Goal: Task Accomplishment & Management: Use online tool/utility

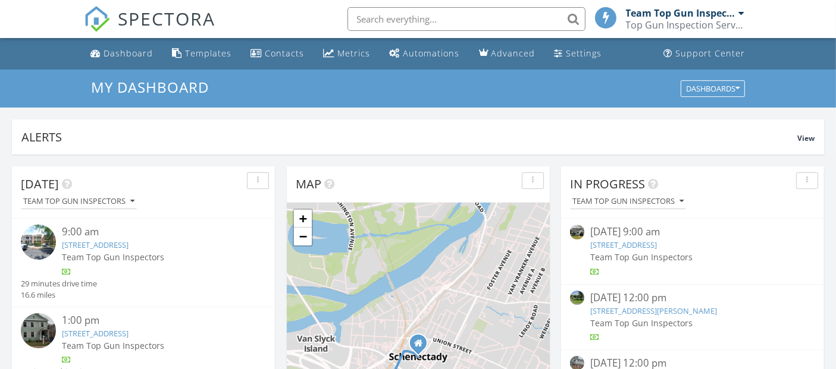
scroll to position [132, 0]
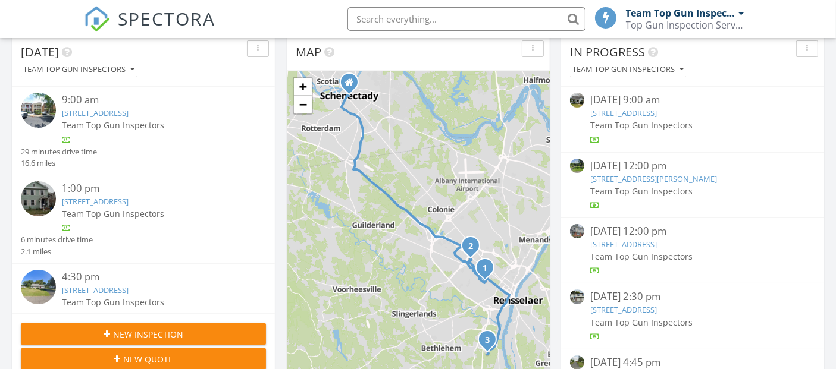
click at [129, 199] on link "105 Clermont St, Albany, NY 12203" at bounding box center [95, 201] width 67 height 11
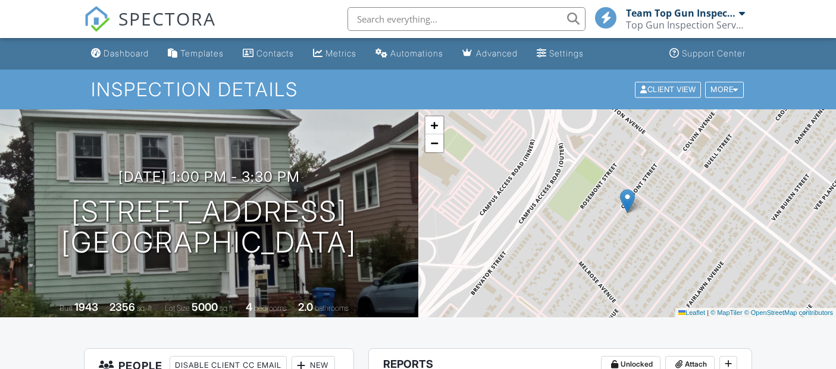
scroll to position [198, 0]
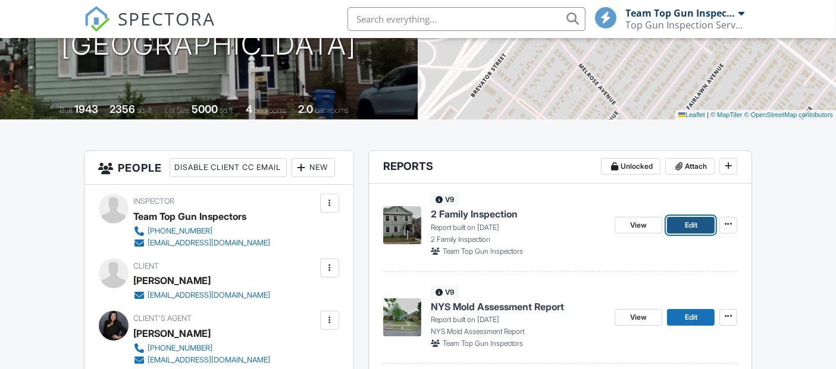
click at [688, 224] on span "Edit" at bounding box center [691, 226] width 12 height 12
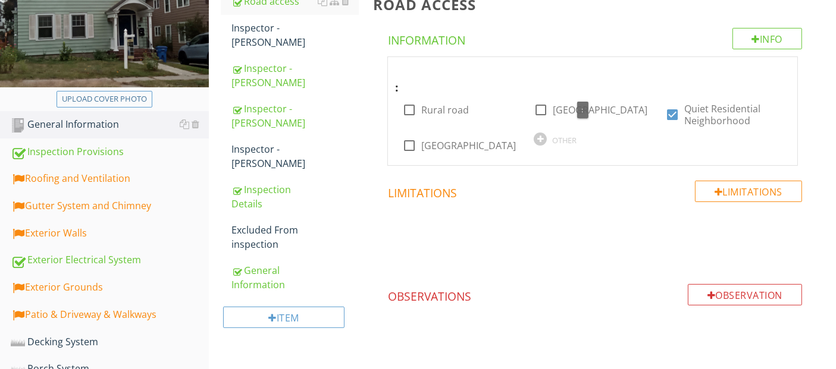
scroll to position [198, 0]
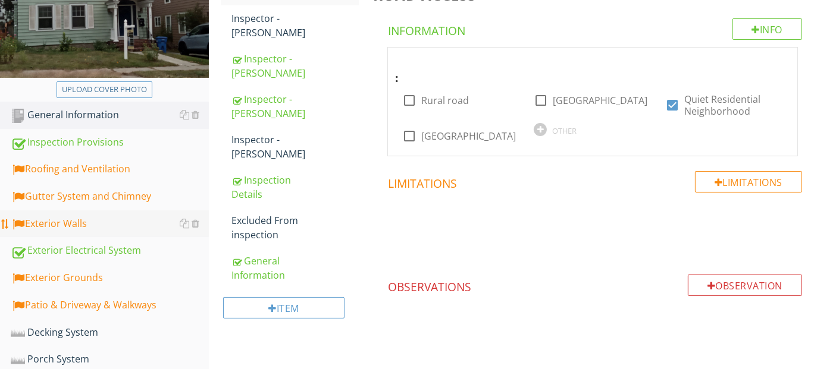
click at [54, 222] on div "Exterior Walls" at bounding box center [110, 224] width 198 height 15
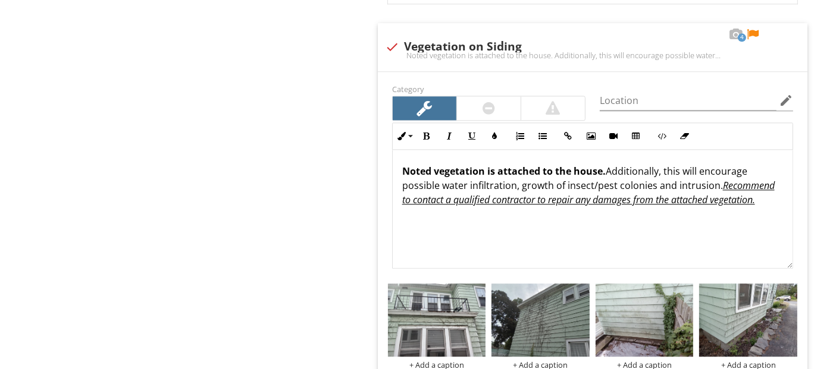
scroll to position [2776, 0]
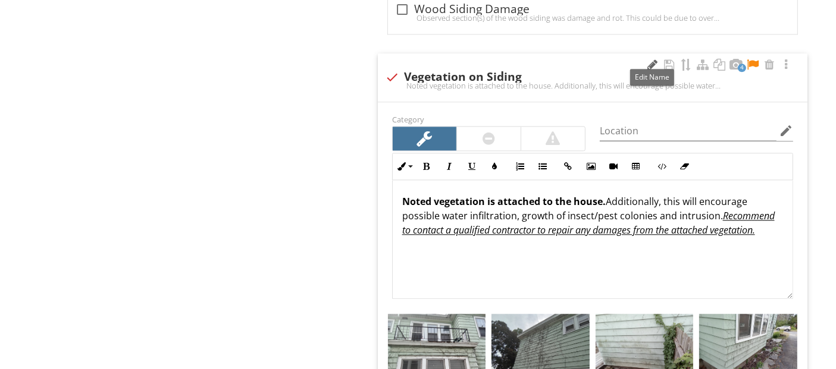
click at [651, 59] on div at bounding box center [653, 65] width 14 height 12
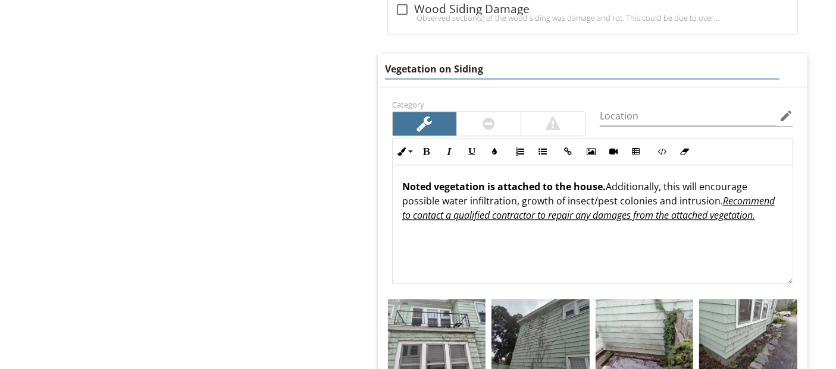
click at [436, 59] on input "Vegetation on Siding" at bounding box center [582, 69] width 394 height 20
type input "Vegetation/Mildew on Siding"
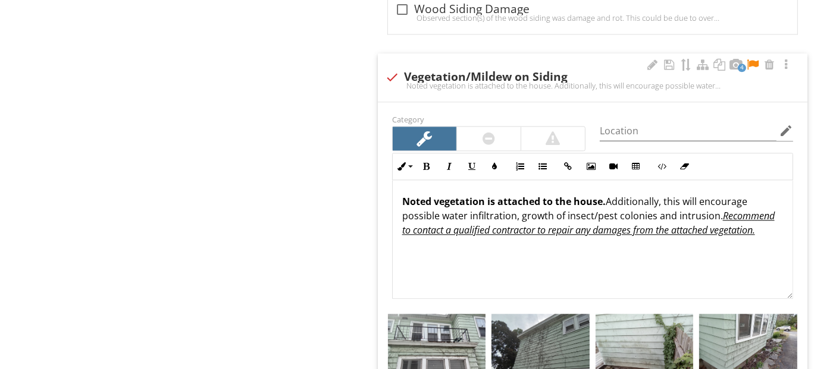
click at [602, 182] on div "Noted vegetation is attached to the house. Additionally, this will encourage po…" at bounding box center [593, 239] width 400 height 119
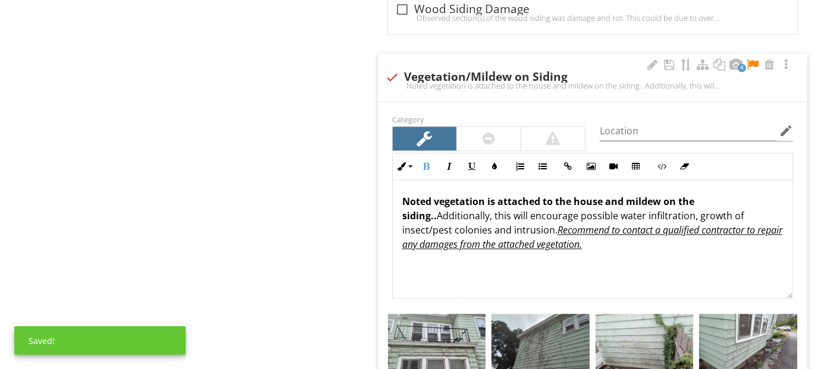
click at [458, 208] on p "Noted vegetation is attached to the house and mildew on the siding.. Additional…" at bounding box center [592, 223] width 381 height 57
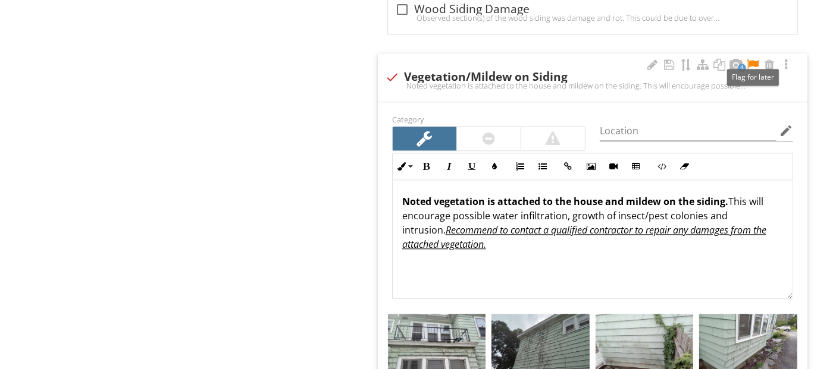
click at [752, 59] on div at bounding box center [752, 65] width 14 height 12
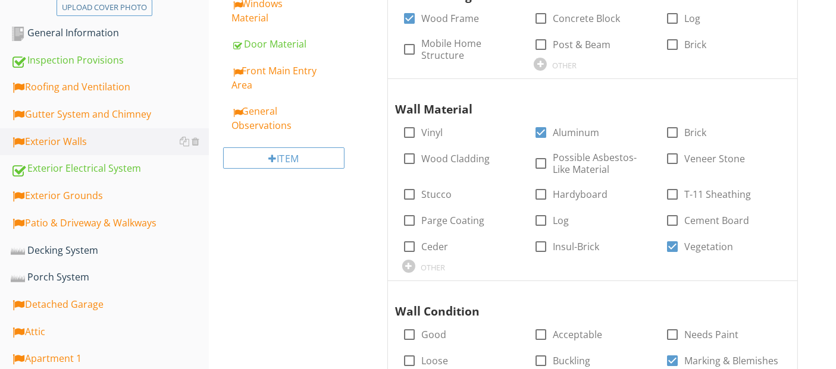
scroll to position [153, 0]
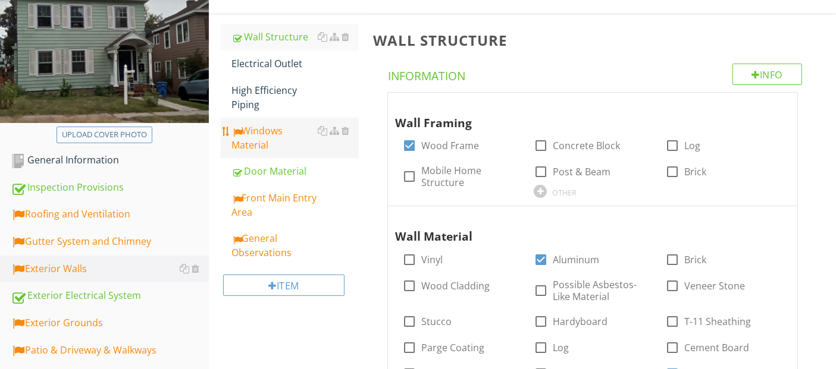
click at [262, 139] on div "Windows Material" at bounding box center [294, 138] width 127 height 29
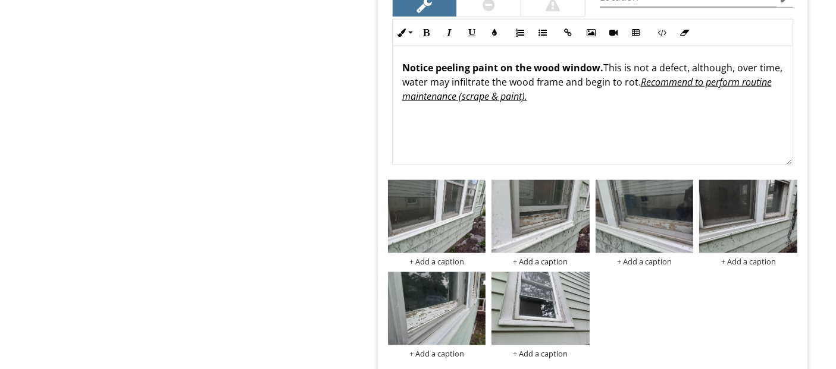
scroll to position [1607, 0]
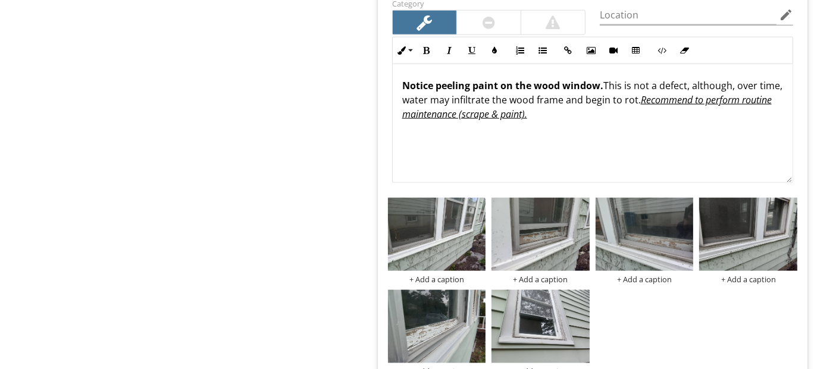
click at [531, 84] on strong "Notice peeling paint on the wood window." at bounding box center [502, 85] width 201 height 13
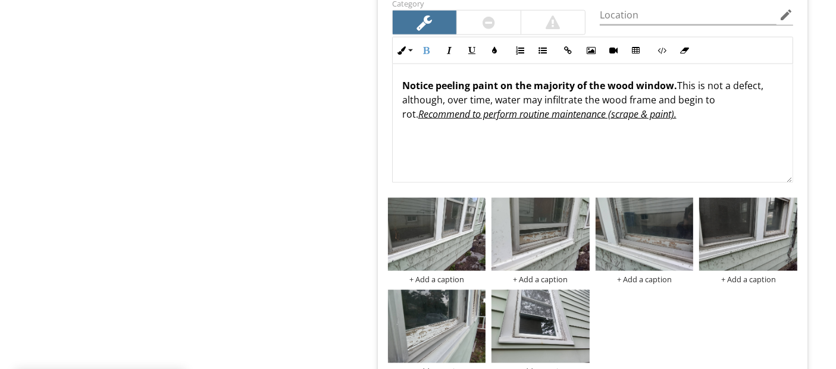
click at [671, 83] on strong "Notice peeling paint on the majority of the wood window." at bounding box center [539, 85] width 275 height 13
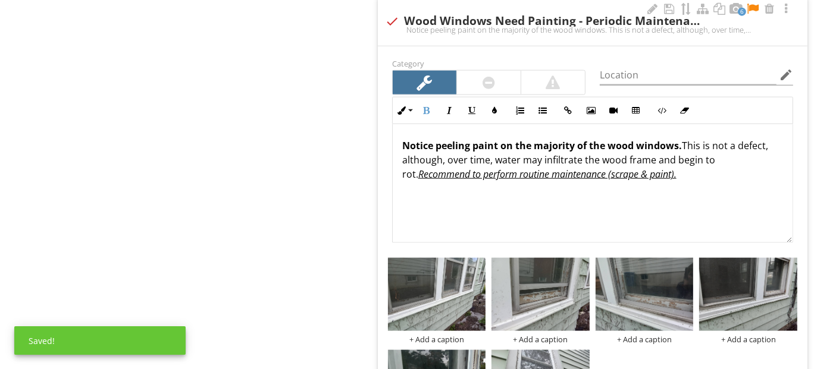
scroll to position [1475, 0]
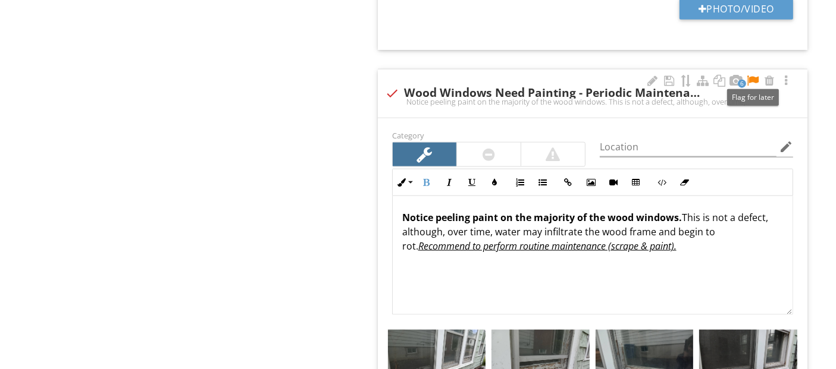
click at [754, 77] on div at bounding box center [752, 81] width 14 height 12
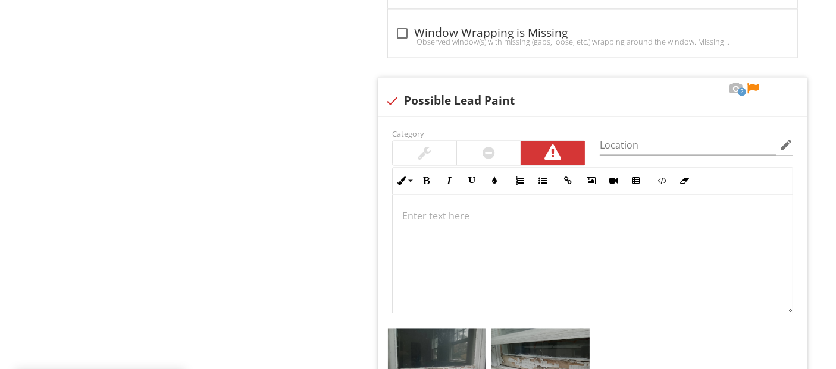
scroll to position [2268, 0]
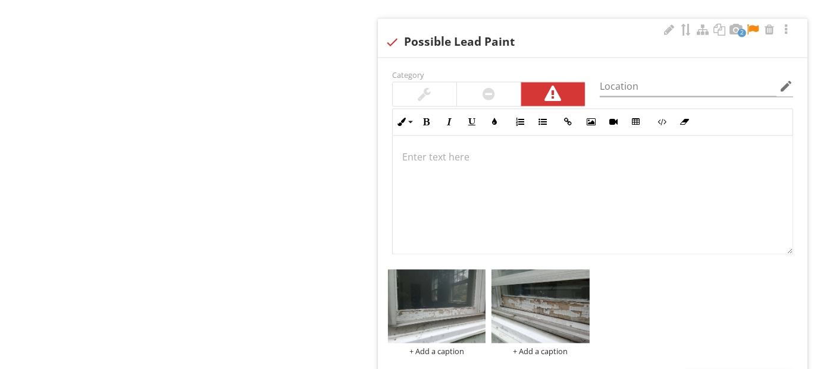
click at [403, 155] on p at bounding box center [592, 157] width 381 height 14
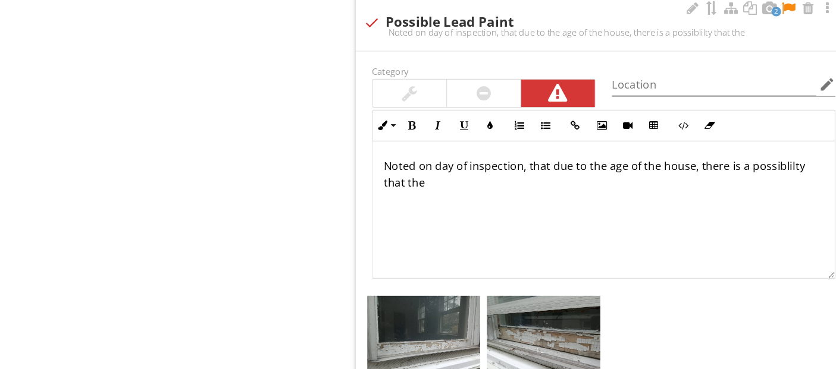
scroll to position [2276, 0]
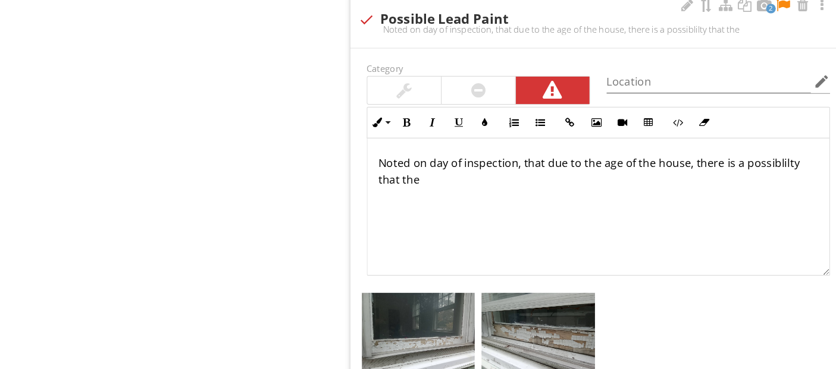
click at [749, 158] on p "Noted on day of inspection, that due to the age of the house, there is a possib…" at bounding box center [592, 166] width 381 height 29
click at [442, 165] on p "Noted on day of inspection, that due to the age of the house, there is a possib…" at bounding box center [592, 166] width 381 height 29
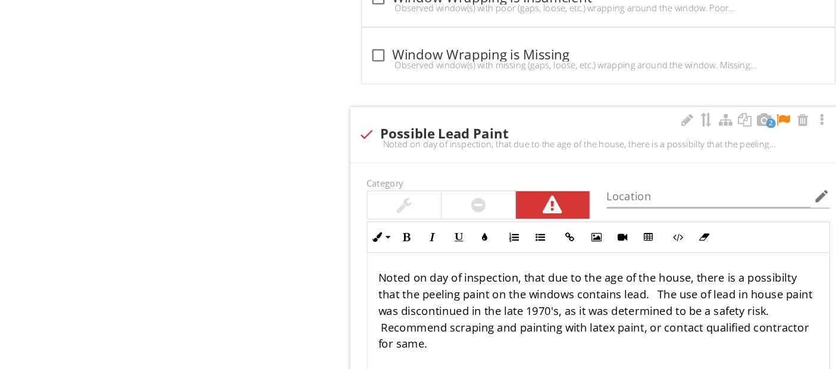
scroll to position [2179, 0]
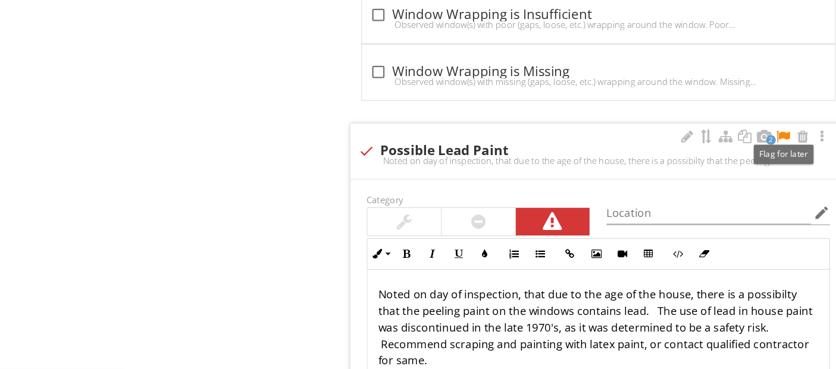
click at [754, 112] on div at bounding box center [752, 118] width 14 height 12
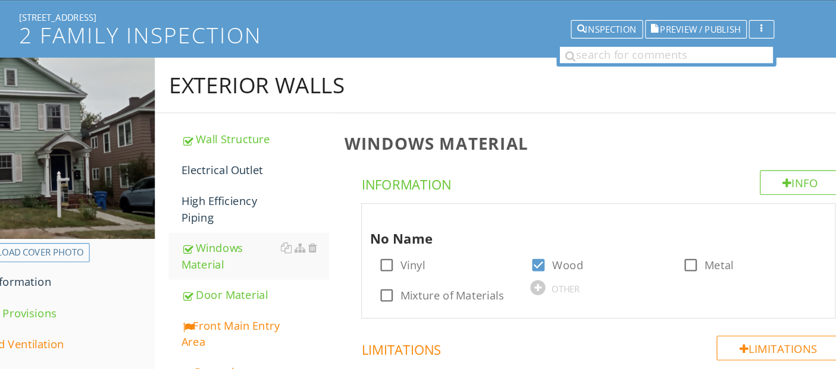
scroll to position [77, 0]
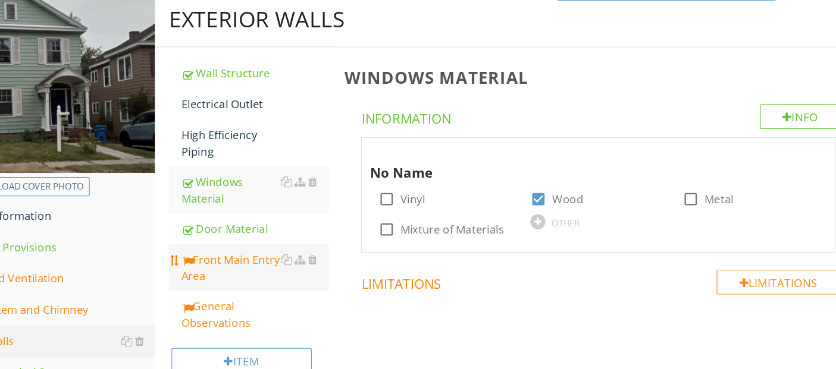
click at [257, 276] on div "Front Main Entry Area" at bounding box center [294, 281] width 127 height 29
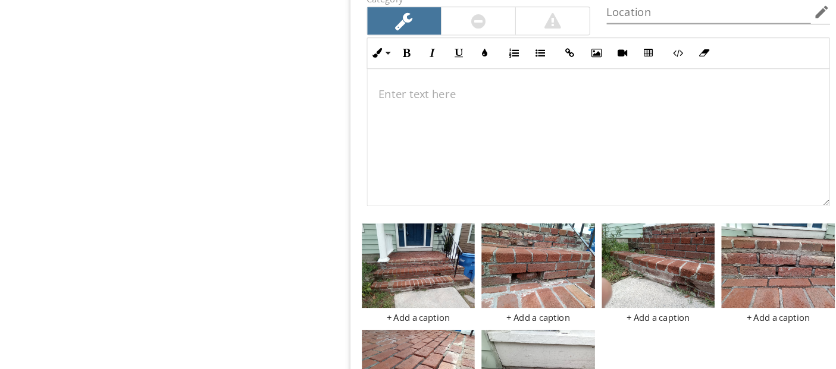
scroll to position [1621, 0]
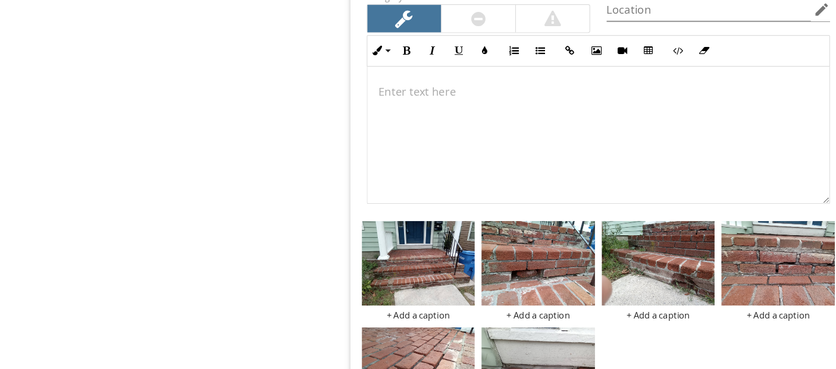
click at [404, 143] on div at bounding box center [593, 166] width 400 height 119
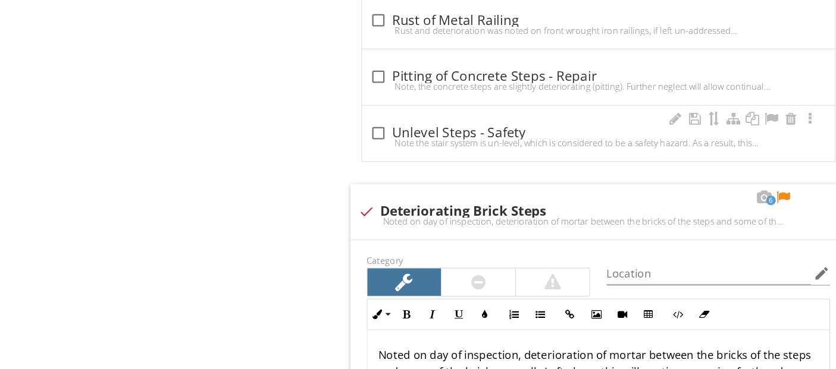
scroll to position [1451, 0]
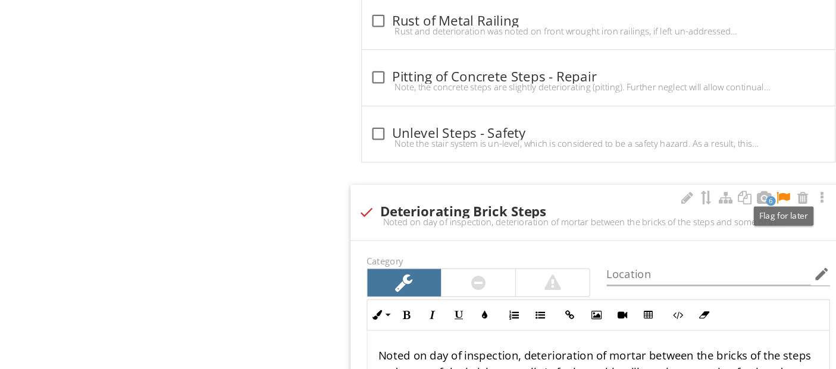
click at [754, 165] on div at bounding box center [752, 171] width 14 height 12
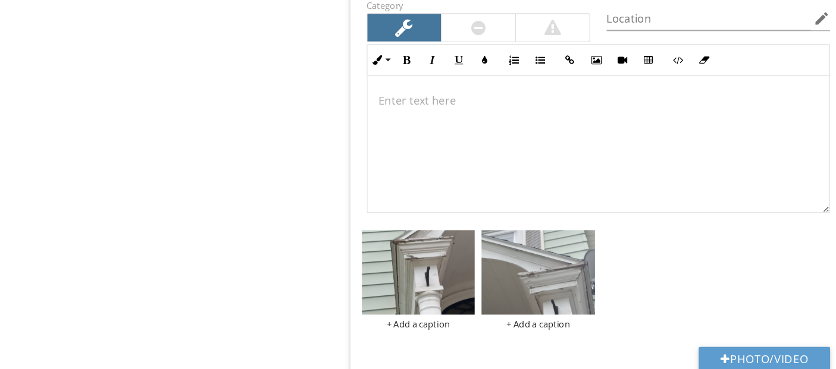
scroll to position [2145, 0]
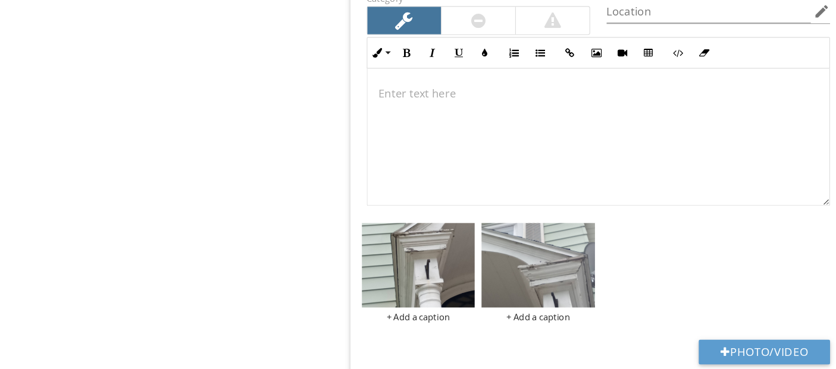
click at [402, 126] on p at bounding box center [592, 130] width 381 height 14
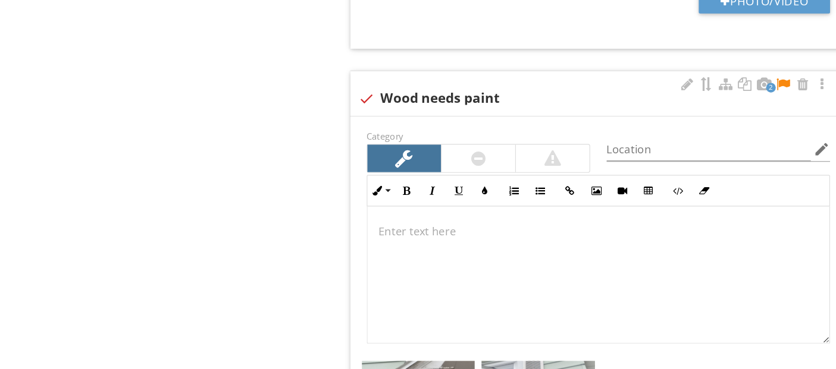
scroll to position [2015, 0]
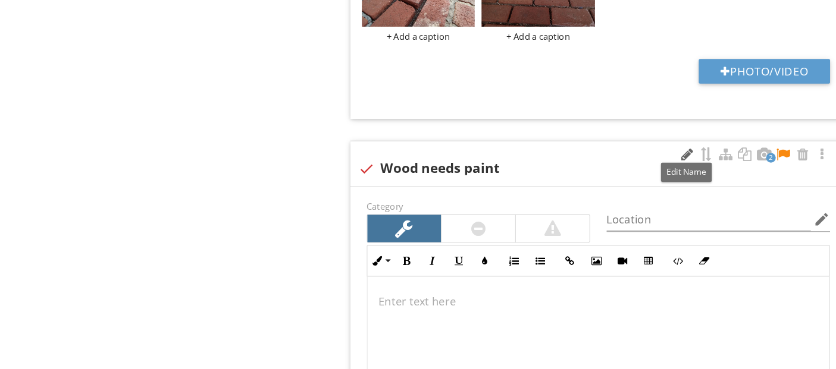
click at [670, 132] on div at bounding box center [669, 134] width 14 height 12
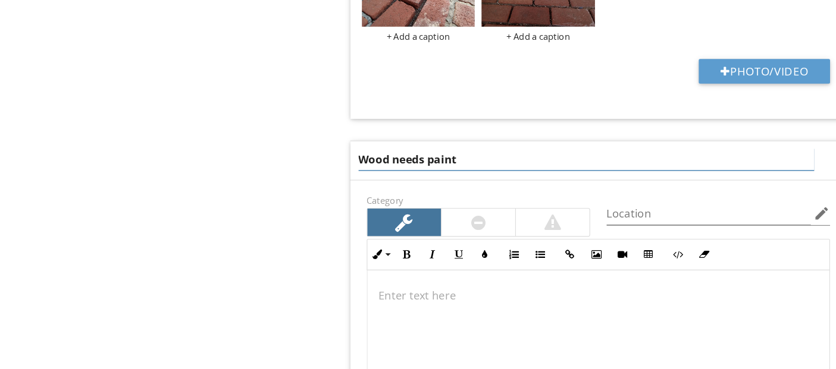
click at [418, 133] on input "Wood needs paint" at bounding box center [582, 139] width 394 height 20
click at [451, 132] on input "Wood Needs paint" at bounding box center [582, 139] width 394 height 20
type input "Wood Needs Paint"
click at [406, 259] on div at bounding box center [593, 293] width 400 height 119
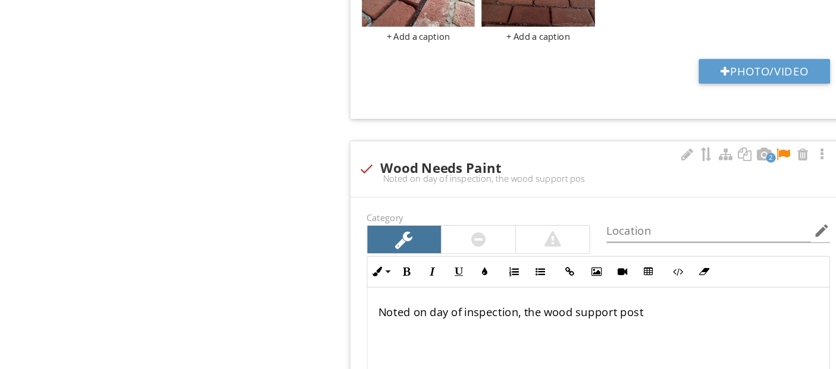
scroll to position [2024, 0]
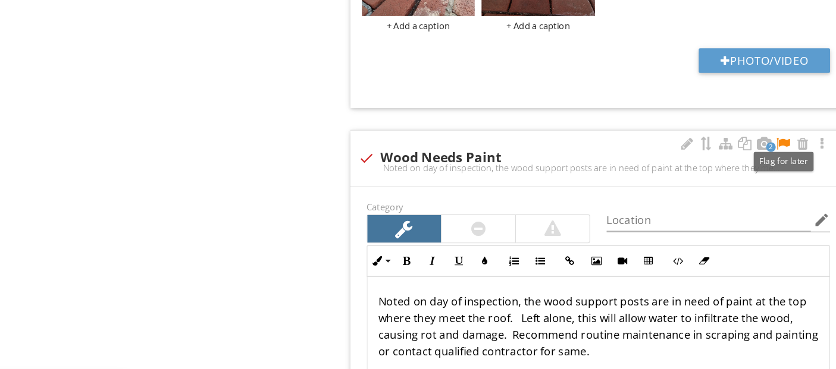
click at [751, 118] on div at bounding box center [752, 124] width 14 height 12
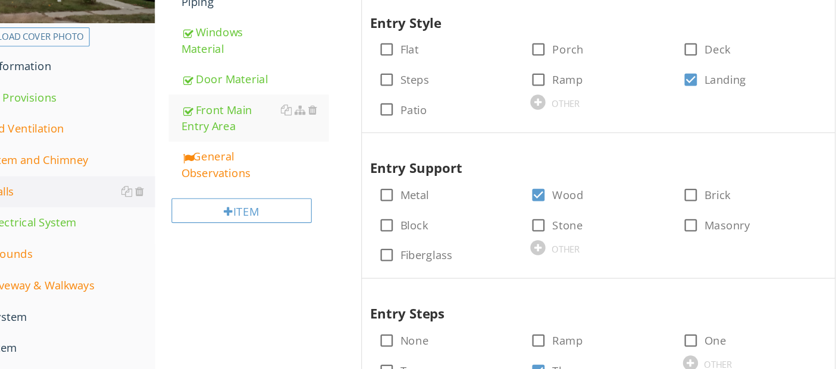
scroll to position [221, 0]
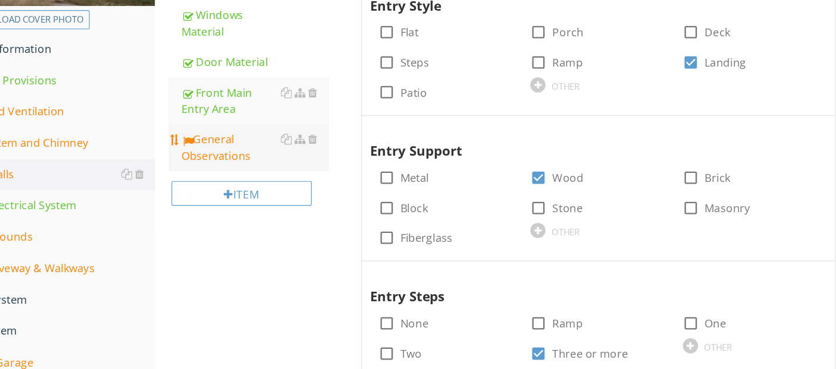
click at [261, 181] on div "General Observations" at bounding box center [294, 177] width 127 height 29
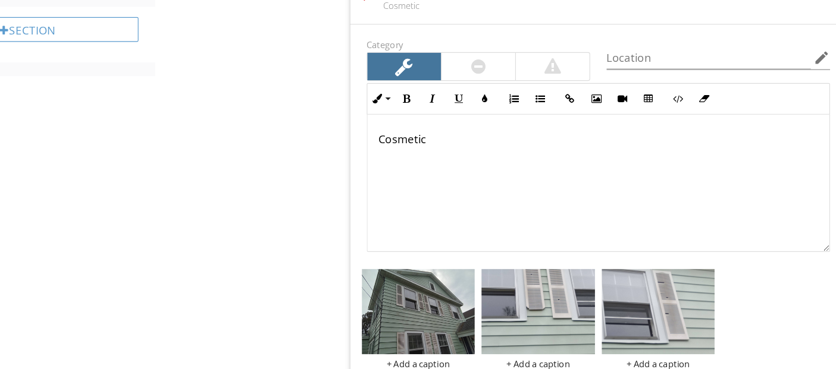
scroll to position [1014, 0]
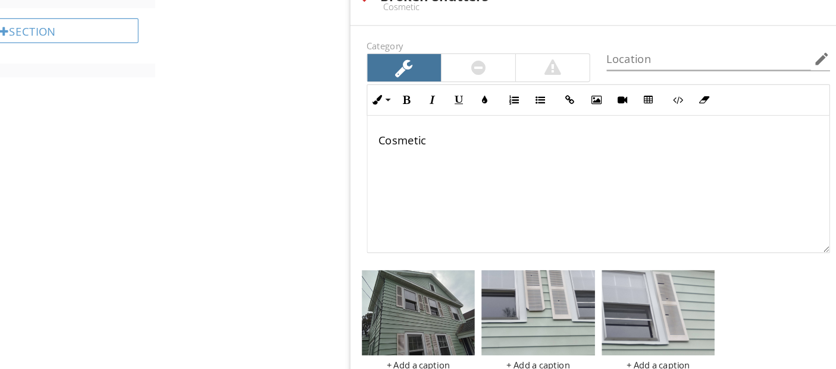
click at [400, 127] on div "Cosmetic" at bounding box center [593, 160] width 400 height 119
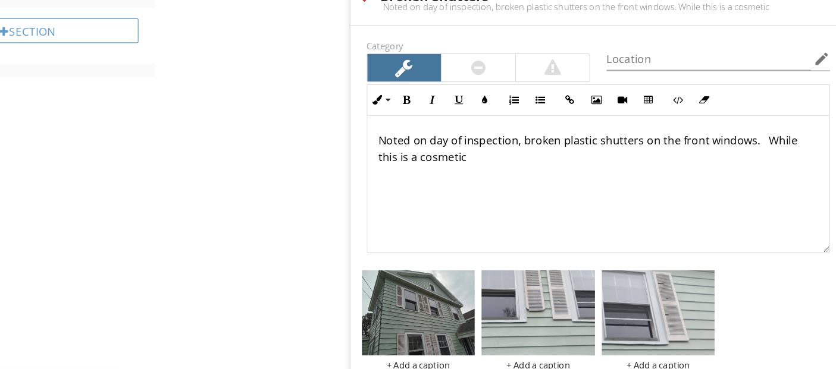
click at [493, 139] on p "Noted on day of inspection, broken plastic shutters on the front windows. While…" at bounding box center [592, 129] width 381 height 29
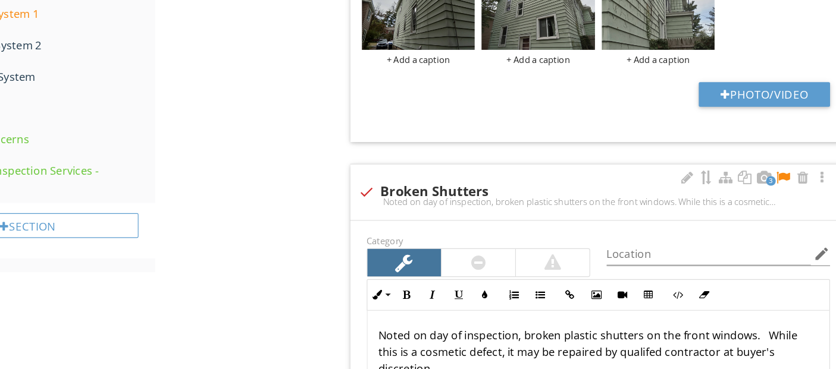
scroll to position [842, 0]
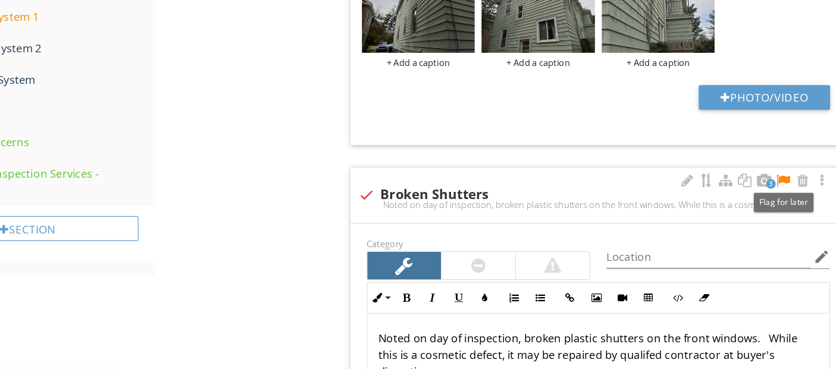
click at [753, 154] on div at bounding box center [752, 157] width 14 height 12
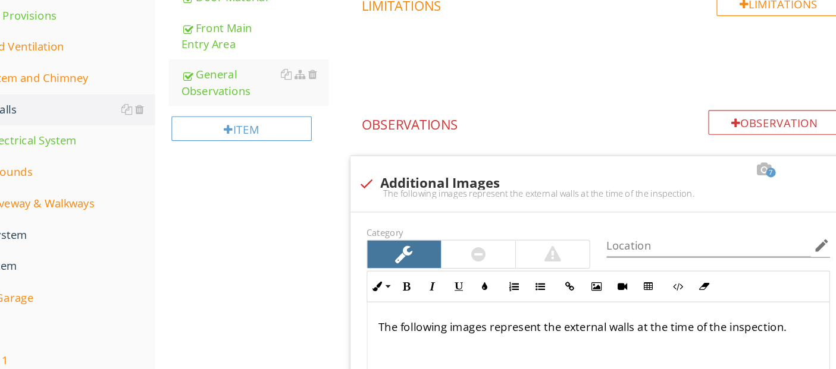
scroll to position [334, 0]
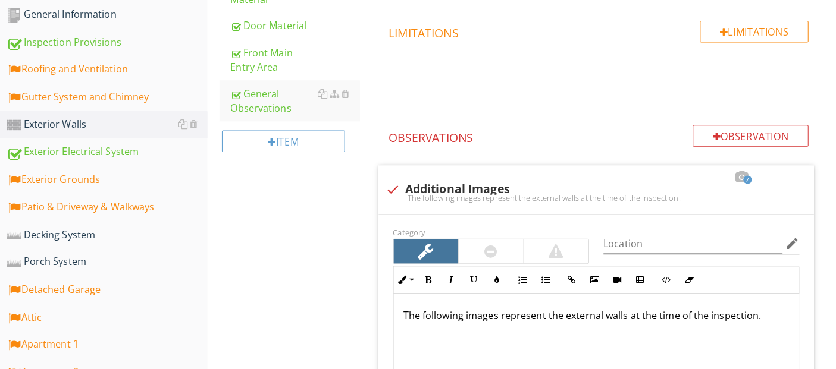
scroll to position [359, 0]
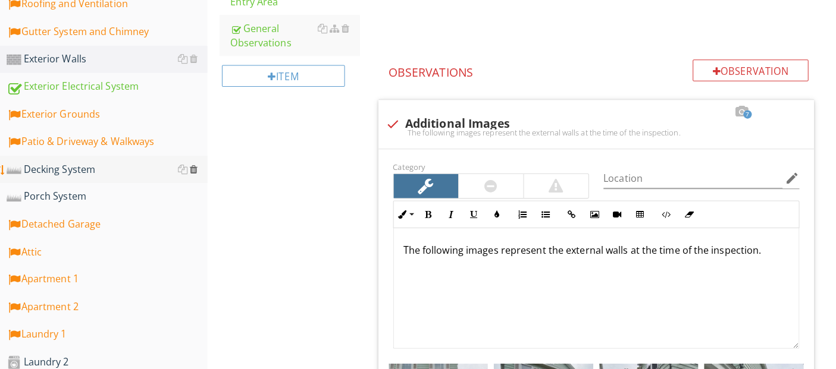
click at [194, 172] on div at bounding box center [196, 172] width 8 height 10
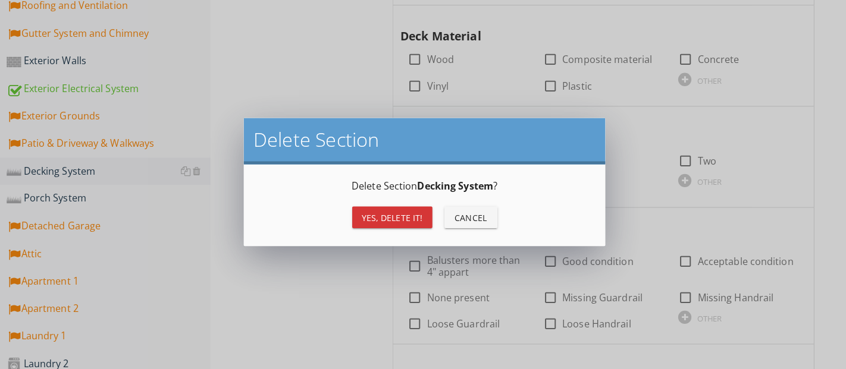
click at [409, 215] on div "Yes, Delete it!" at bounding box center [391, 220] width 60 height 12
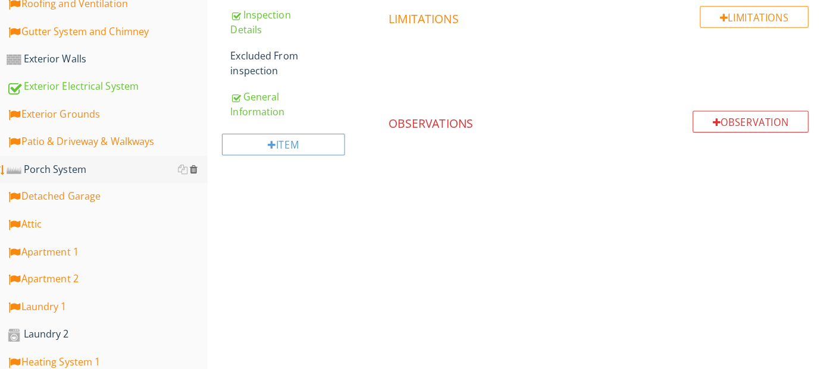
click at [196, 170] on div at bounding box center [196, 172] width 8 height 10
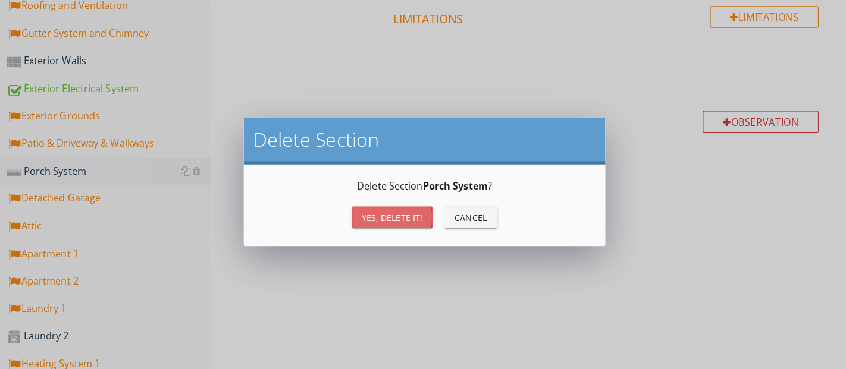
click at [399, 214] on div "Yes, Delete it!" at bounding box center [391, 220] width 60 height 12
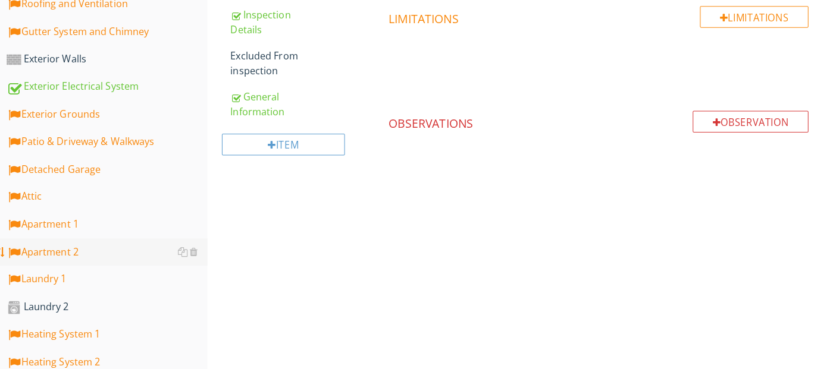
click at [67, 251] on div "Apartment 2" at bounding box center [110, 253] width 198 height 15
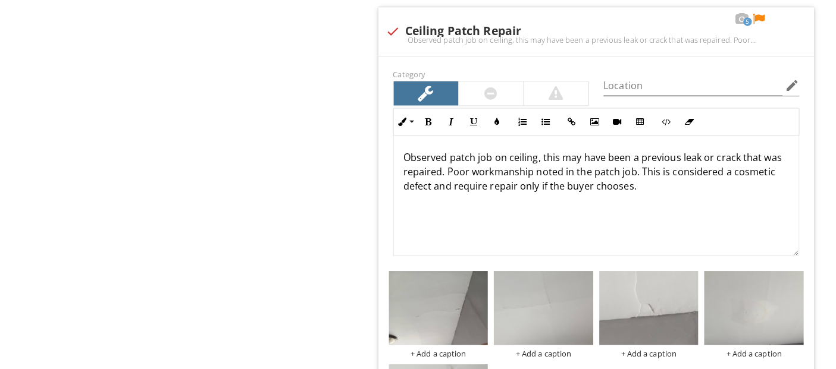
scroll to position [1343, 0]
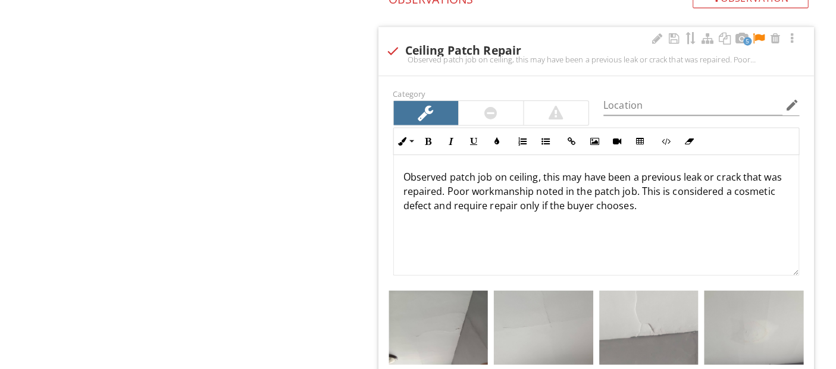
click at [446, 174] on p "Observed patch job on ceiling, this may have been a previous leak or crack that…" at bounding box center [592, 189] width 381 height 43
click at [758, 178] on p "Observed cracks and patch job on ceiling, this may have been a previous leak or…" at bounding box center [592, 189] width 381 height 43
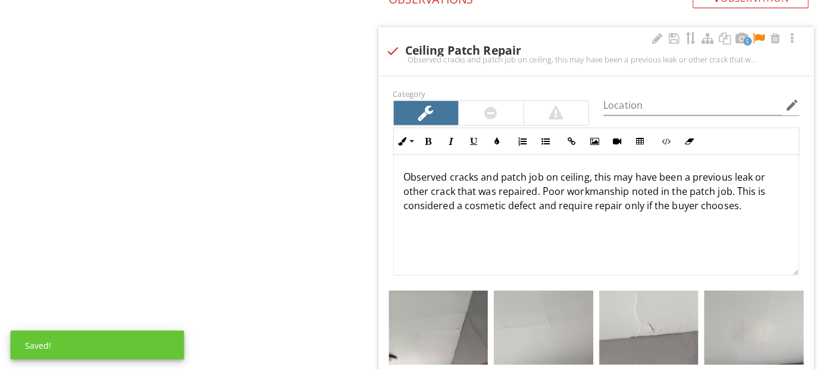
click at [453, 188] on p "Observed cracks and patch job on ceiling, this may have been a previous leak or…" at bounding box center [592, 189] width 381 height 43
click at [494, 186] on p "Observed cracks and patch job on ceiling, this may have been a previous leak or…" at bounding box center [592, 189] width 381 height 43
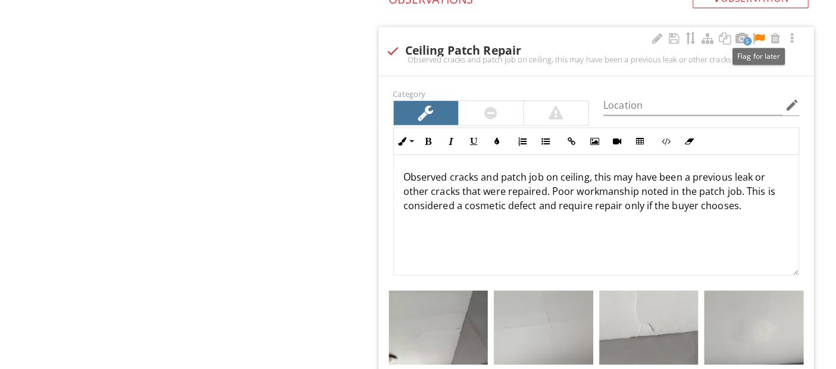
click at [750, 36] on div at bounding box center [752, 38] width 14 height 12
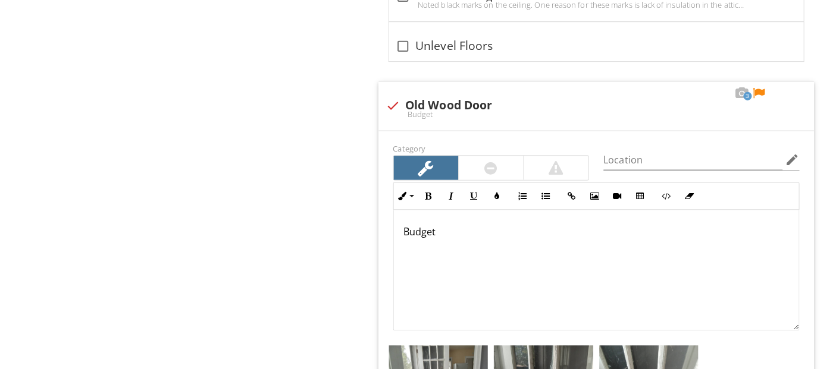
scroll to position [3034, 0]
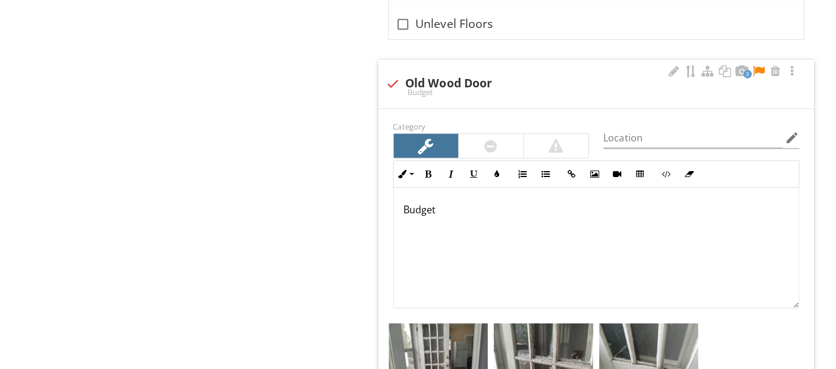
click at [400, 213] on div "Budget" at bounding box center [593, 249] width 400 height 119
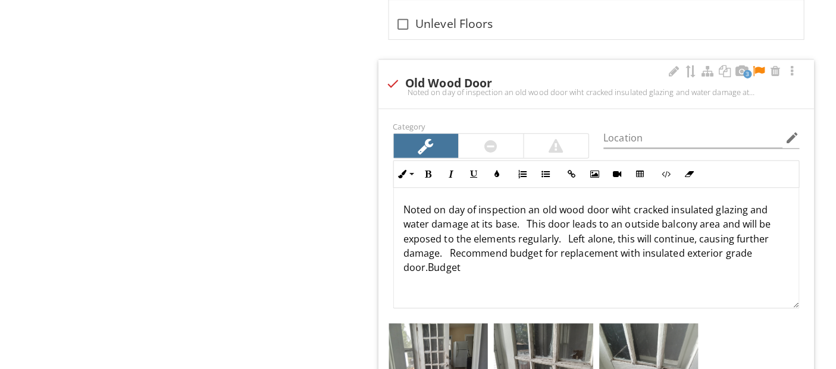
click at [456, 261] on p "Noted on day of inspection an old wood door wiht cracked insulated glazing and …" at bounding box center [592, 240] width 381 height 71
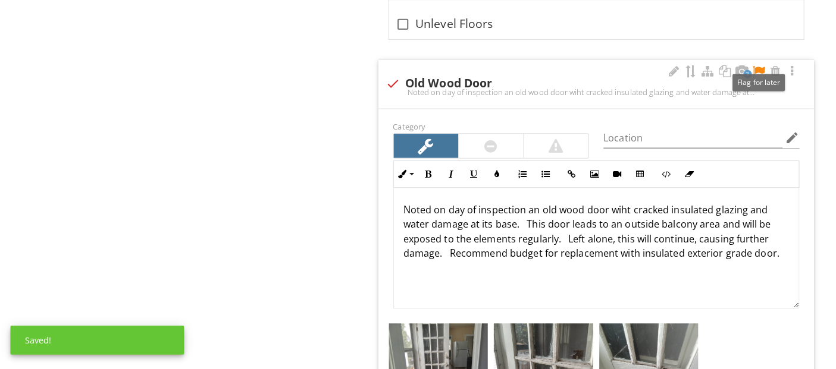
click at [751, 69] on div at bounding box center [752, 75] width 14 height 12
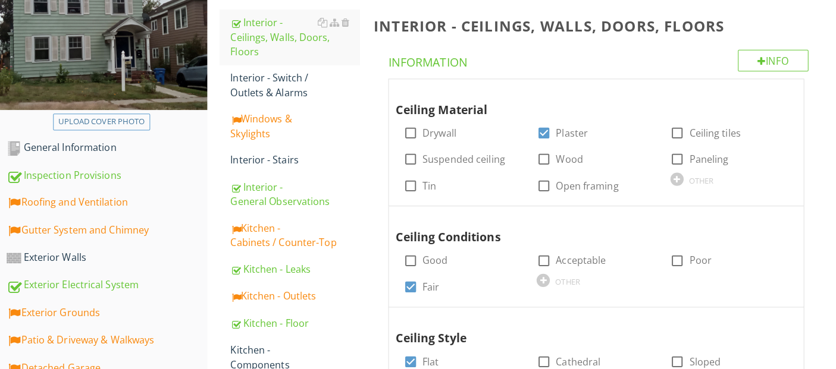
scroll to position [120, 0]
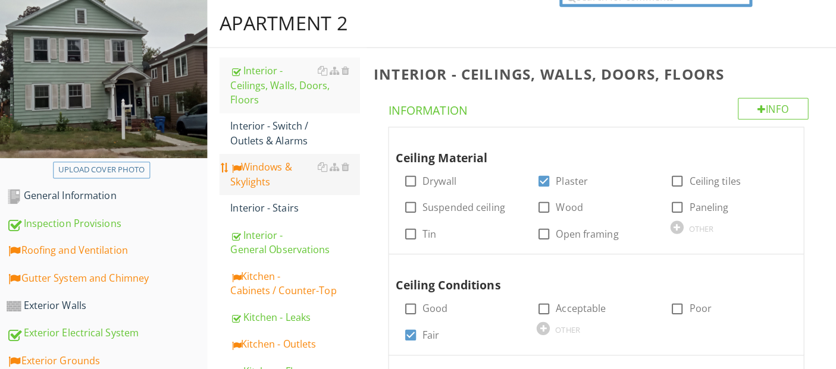
click at [258, 158] on div "Windows & Skylights" at bounding box center [294, 172] width 127 height 29
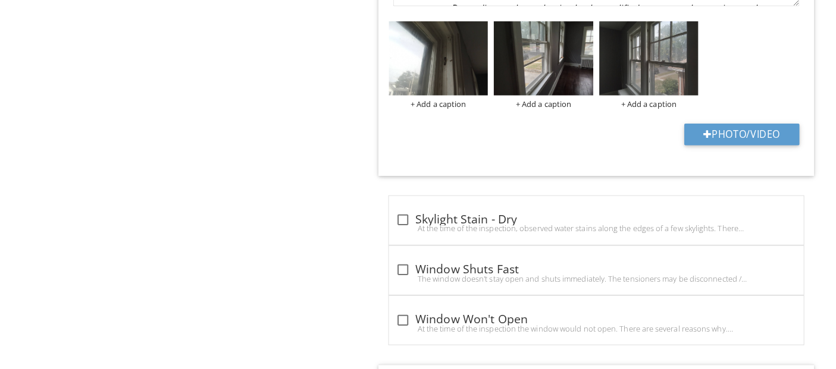
scroll to position [1424, 0]
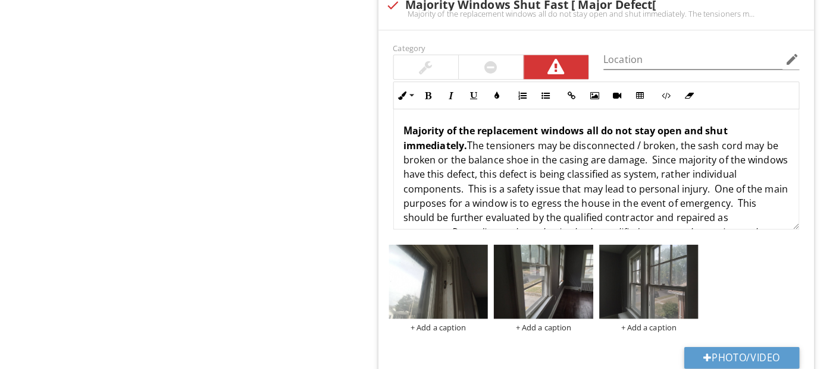
click at [537, 128] on strong "Majority of the replacement windows all do not stay open and shut immediately." at bounding box center [562, 136] width 320 height 27
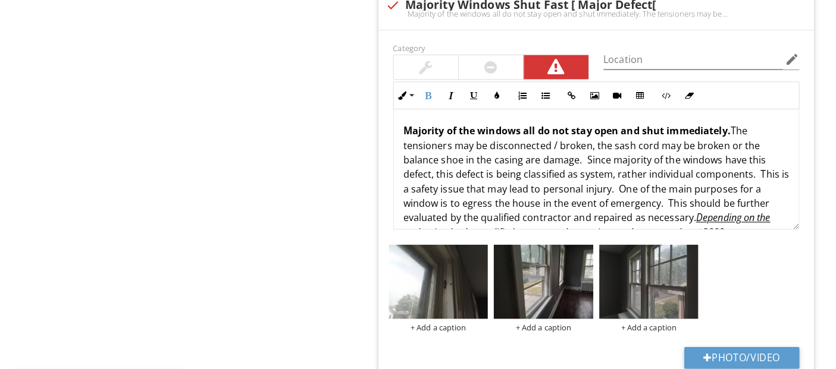
click at [529, 123] on strong "Majority of the windows all do not stay open and shut immediately." at bounding box center [563, 129] width 323 height 13
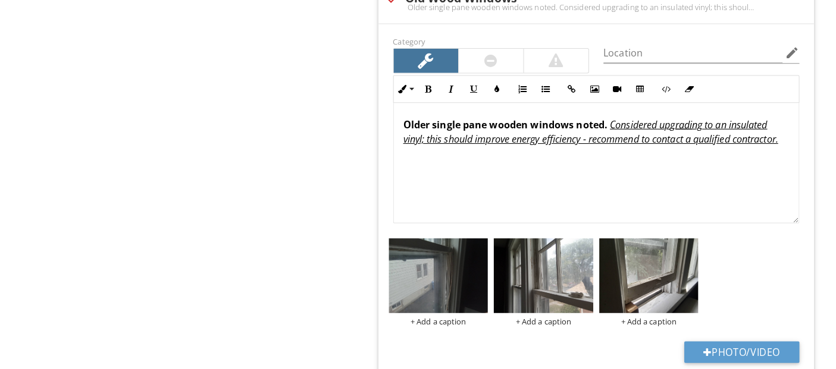
scroll to position [2012, 0]
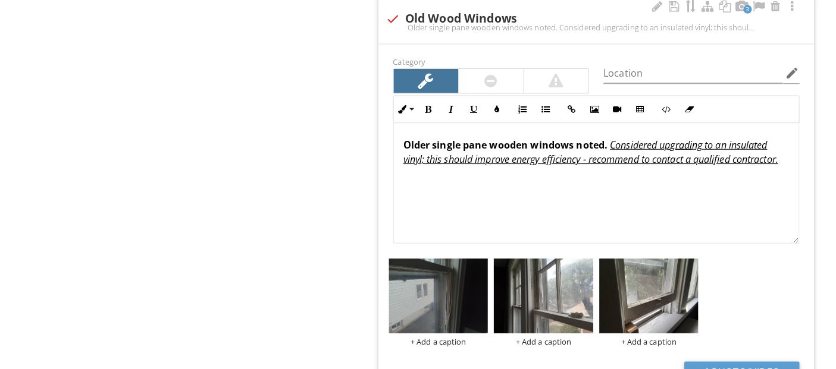
click at [600, 140] on strong "Older single pane wooden windows noted." at bounding box center [503, 142] width 202 height 13
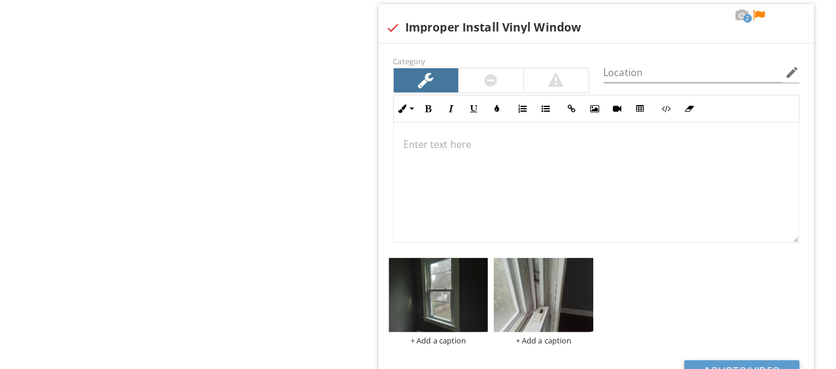
scroll to position [2529, 0]
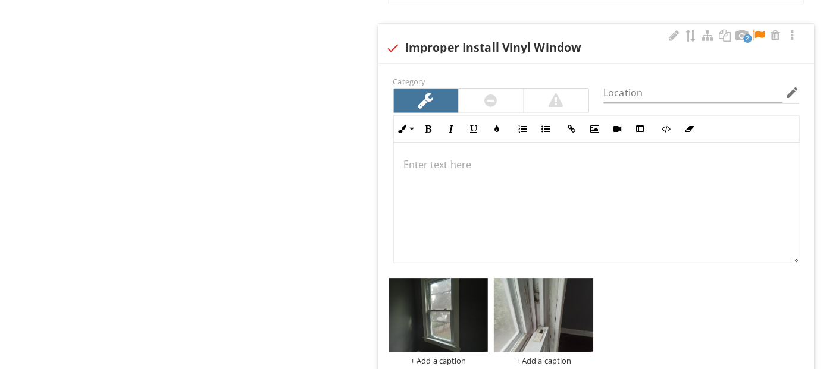
click at [399, 166] on div at bounding box center [593, 205] width 400 height 119
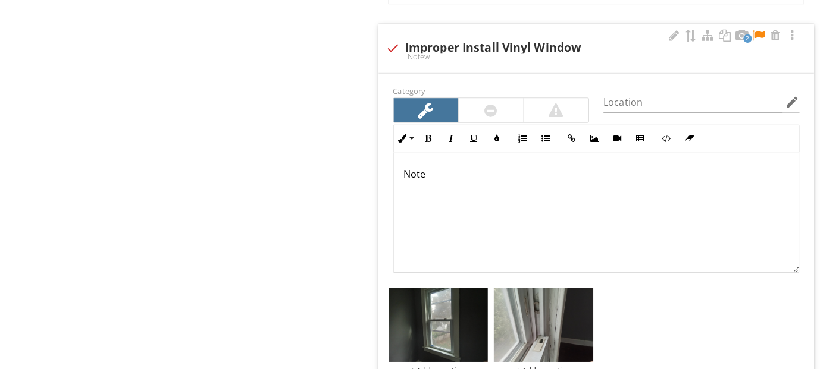
scroll to position [2539, 0]
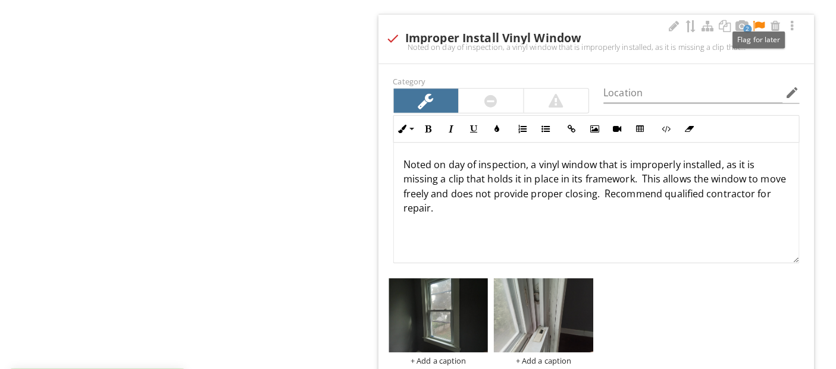
click at [756, 24] on div at bounding box center [752, 30] width 14 height 12
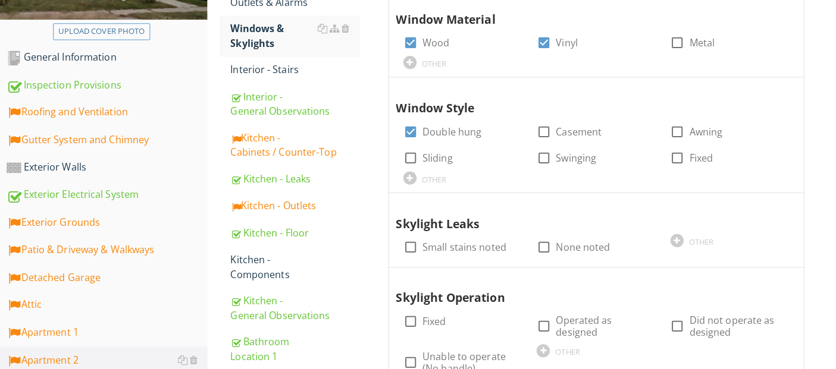
scroll to position [234, 0]
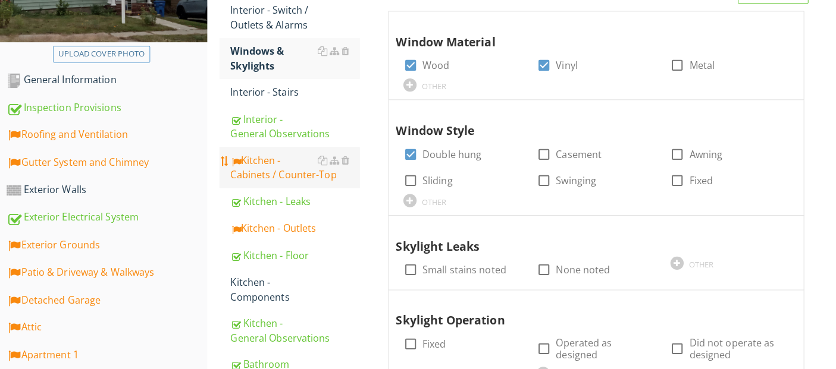
click at [268, 153] on div "Kitchen - Cabinets / Counter-Top" at bounding box center [294, 165] width 127 height 29
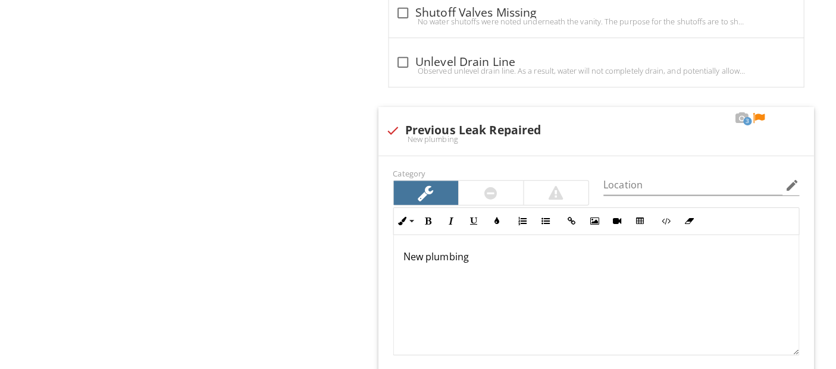
scroll to position [1796, 0]
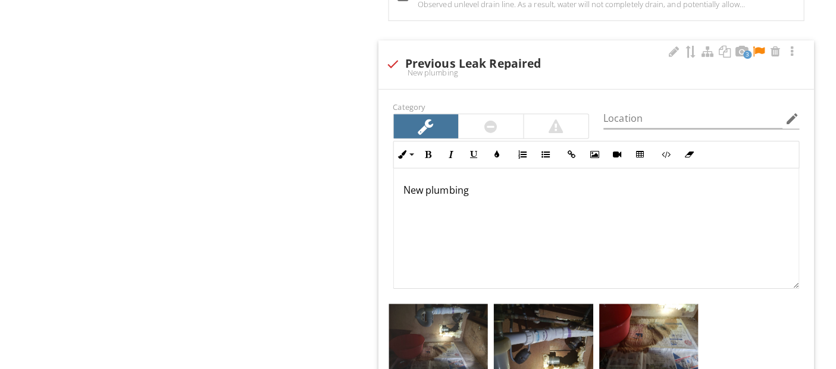
click at [403, 191] on p "New plumbing" at bounding box center [592, 193] width 381 height 14
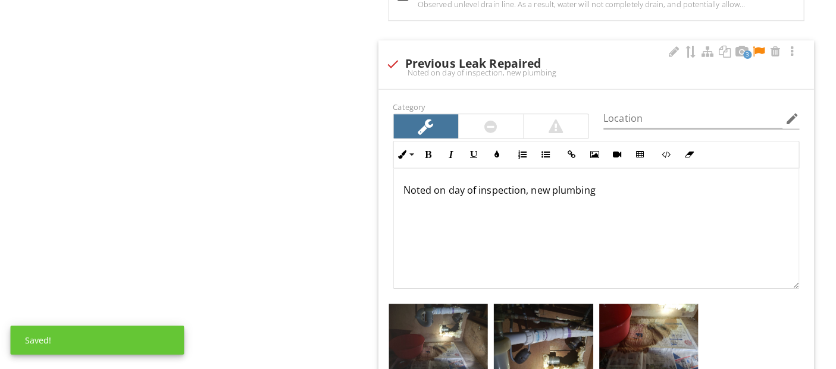
click at [595, 200] on div "Noted on day of inspection, new plumbing" at bounding box center [593, 230] width 400 height 119
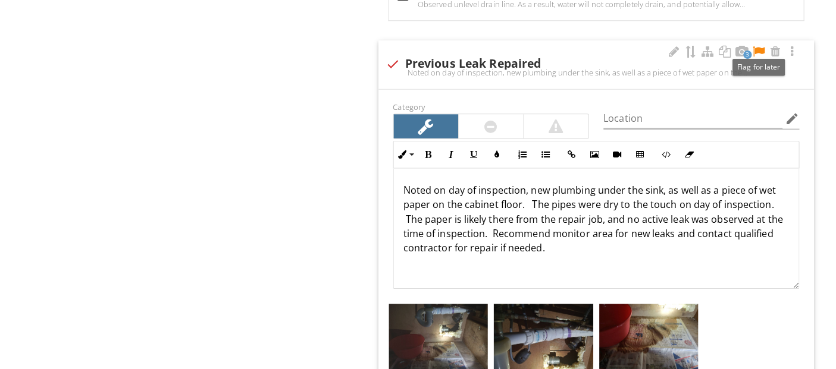
click at [754, 52] on div at bounding box center [752, 56] width 14 height 12
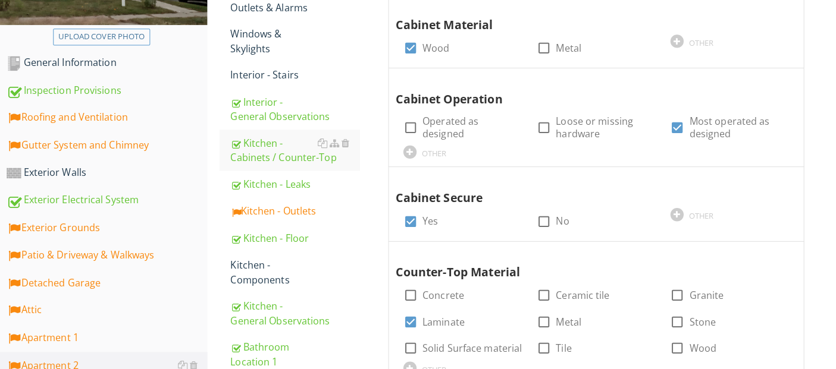
scroll to position [264, 0]
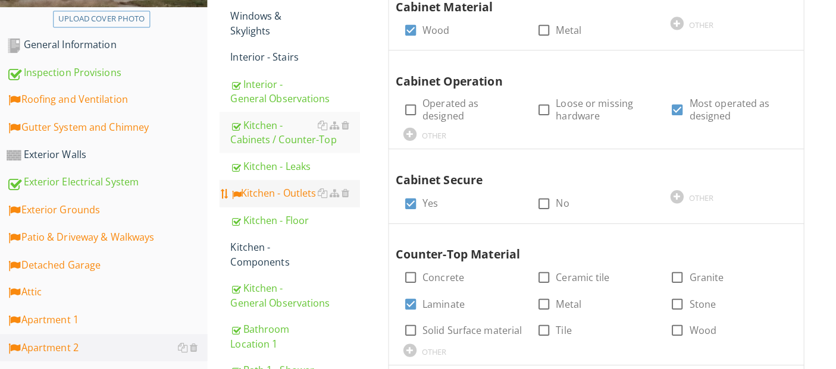
click at [270, 189] on div "Kitchen - Outlets" at bounding box center [294, 196] width 127 height 14
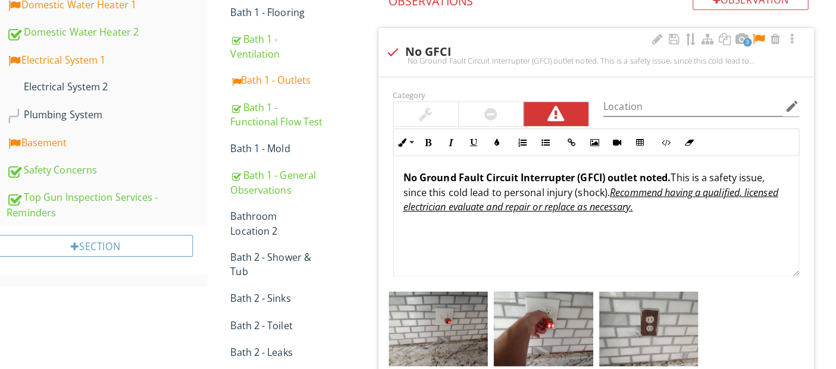
scroll to position [726, 0]
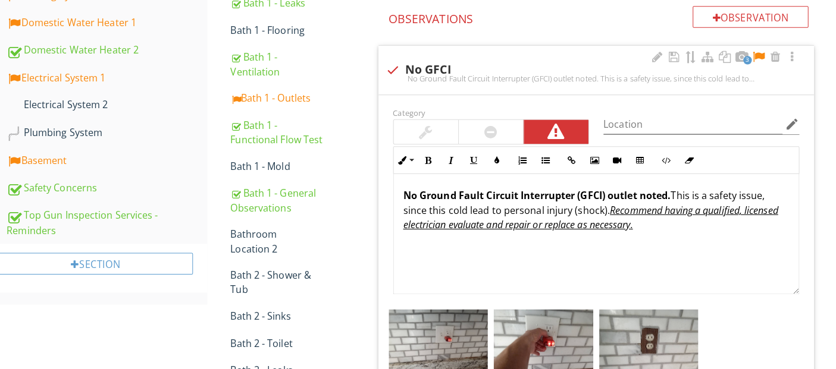
click at [665, 197] on strong "No Ground Fault Circuit Interrupter (GFCI) outlet noted." at bounding box center [534, 193] width 264 height 13
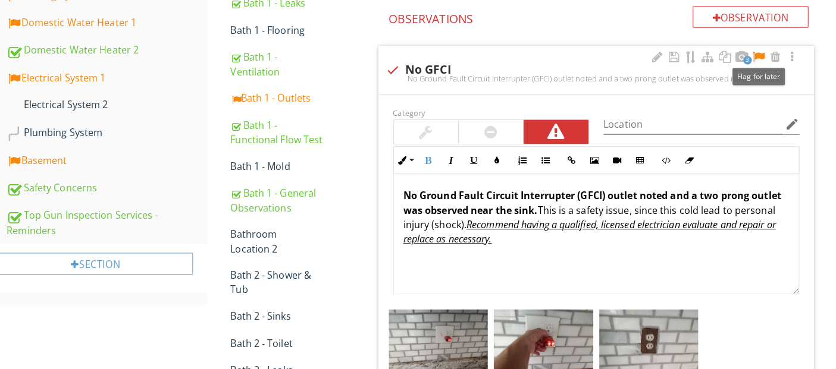
click at [752, 53] on div at bounding box center [752, 57] width 14 height 12
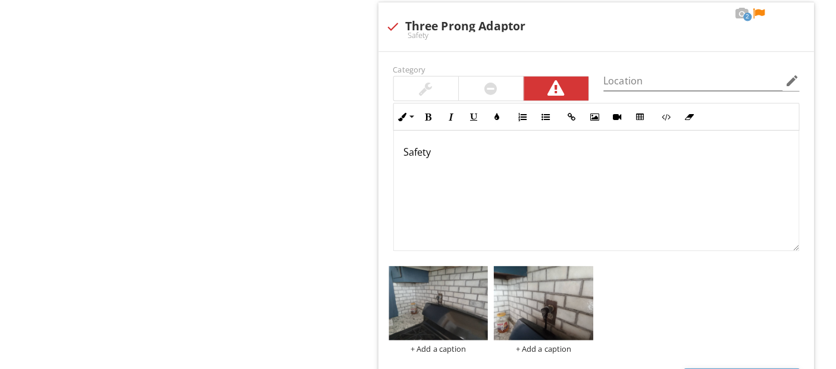
scroll to position [1765, 0]
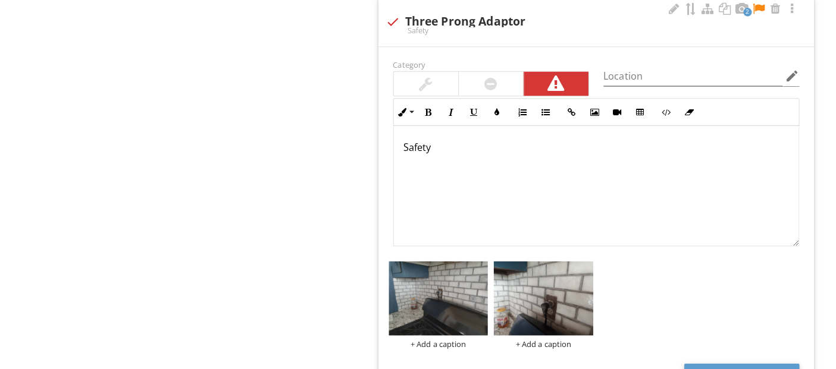
click at [398, 152] on div "Safety" at bounding box center [593, 188] width 400 height 119
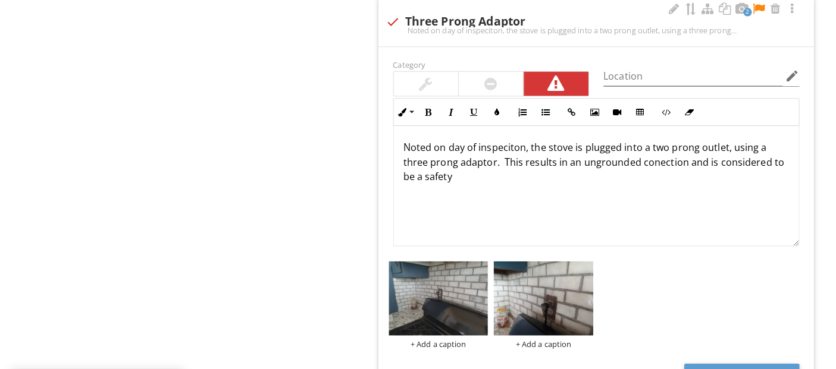
click at [465, 177] on p "Noted on day of inspeciton, the stove is plugged into a two prong outlet, using…" at bounding box center [592, 164] width 381 height 43
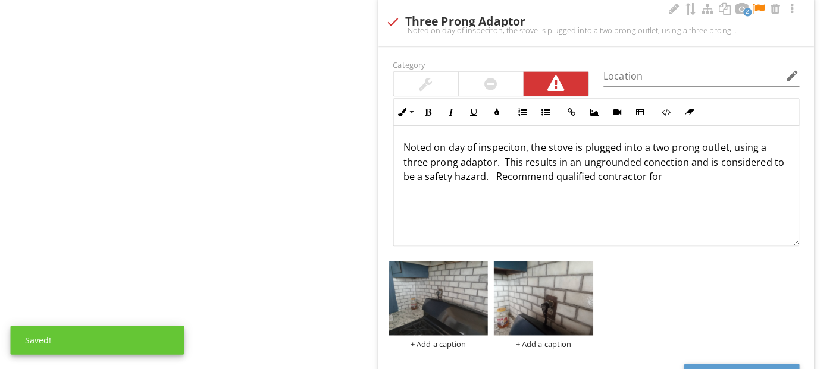
click at [591, 176] on p "Noted on day of inspeciton, the stove is plugged into a two prong outlet, using…" at bounding box center [592, 164] width 381 height 43
click at [716, 175] on p "Noted on day of inspeciton, the stove is plugged into a two prong outlet, using…" at bounding box center [592, 164] width 381 height 43
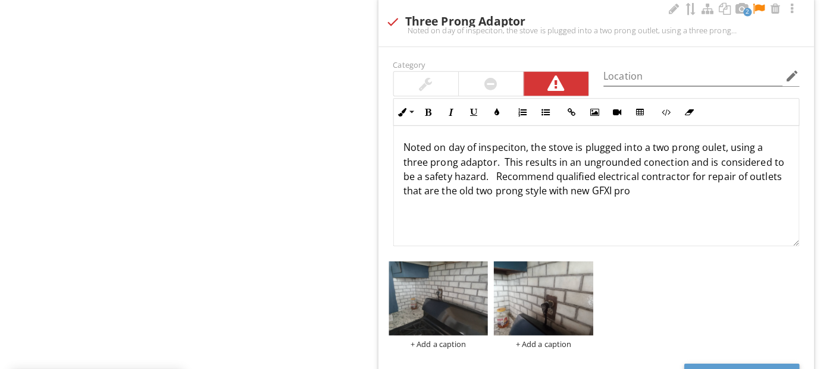
click at [706, 145] on p "Noted on day of inspeciton, the stove is plugged into a two prong oulet, using …" at bounding box center [592, 171] width 381 height 57
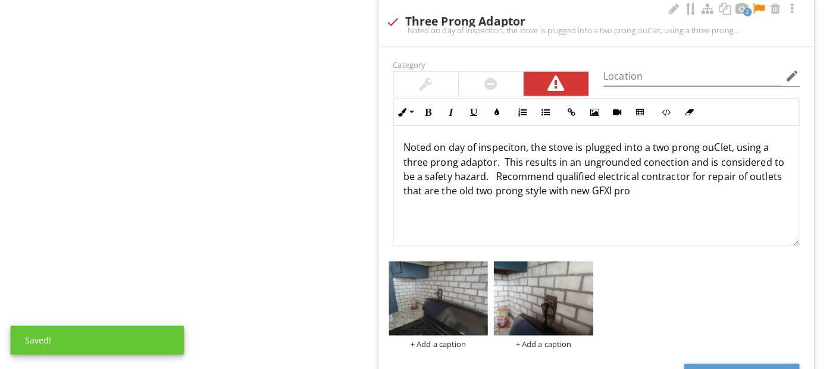
click at [602, 190] on p "Noted on day of inspeciton, the stove is plugged into a two prong ouClet, using…" at bounding box center [592, 171] width 381 height 57
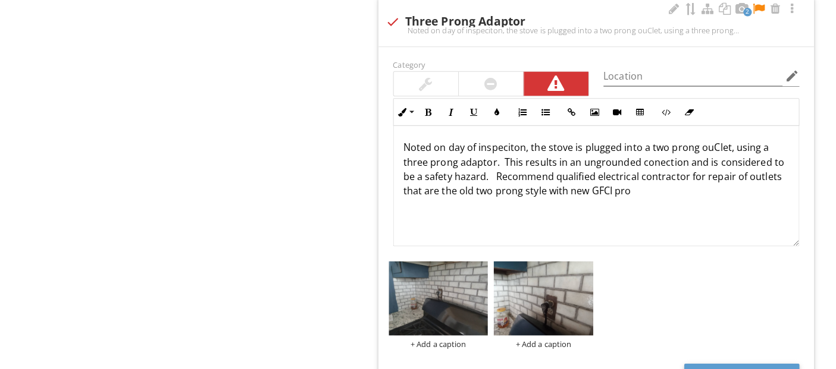
click at [629, 187] on p "Noted on day of inspeciton, the stove is plugged into a two prong ouClet, using…" at bounding box center [592, 171] width 381 height 57
click at [751, 8] on div at bounding box center [752, 14] width 14 height 12
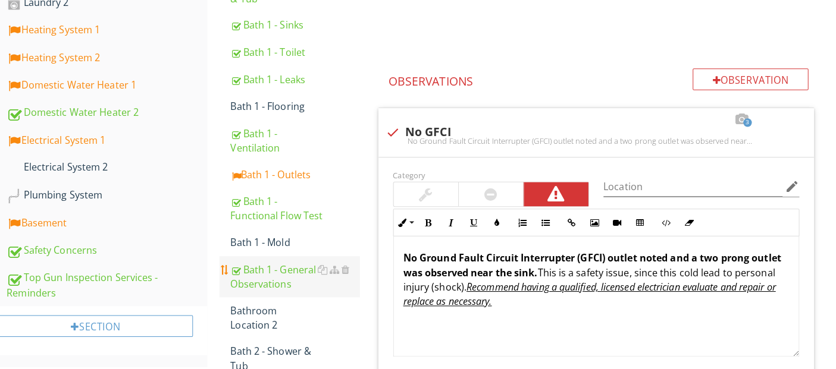
scroll to position [679, 0]
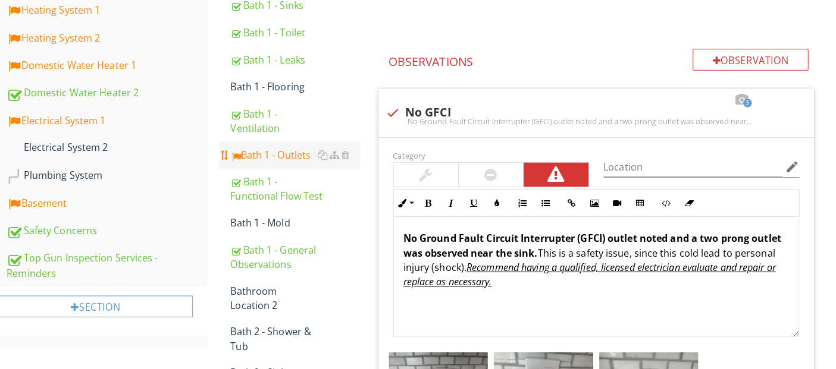
click at [278, 151] on div "Bath 1 - Outlets" at bounding box center [294, 158] width 127 height 14
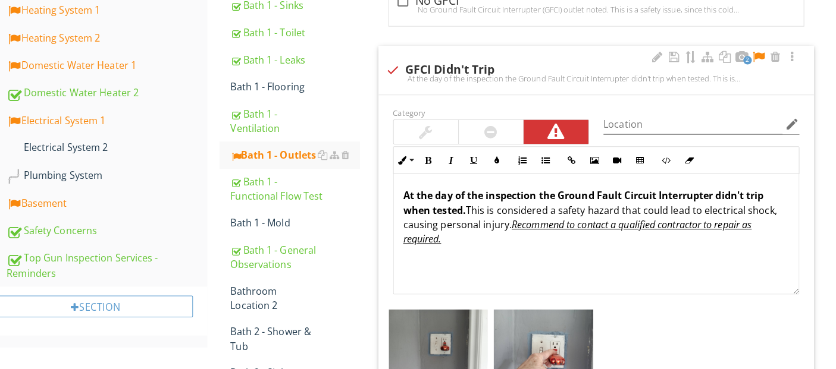
click at [467, 211] on p "At the day of the inspection the Ground Fault Circuit Interrupter didn't trip w…" at bounding box center [592, 219] width 381 height 57
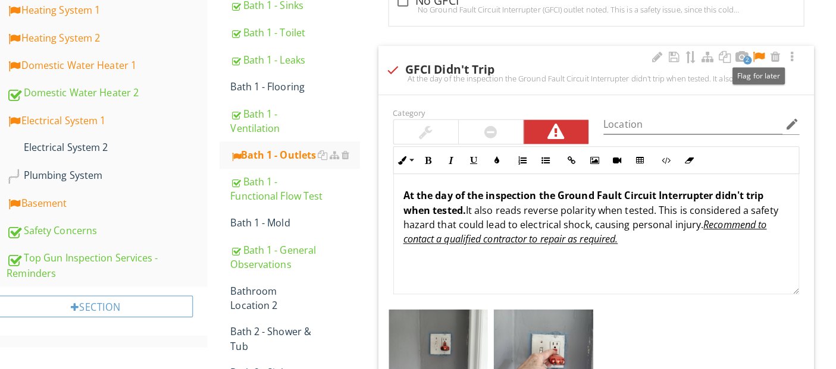
click at [755, 60] on div at bounding box center [752, 61] width 14 height 12
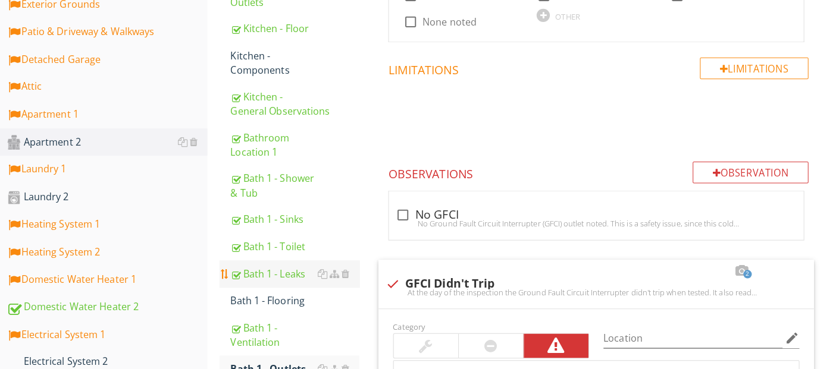
scroll to position [478, 0]
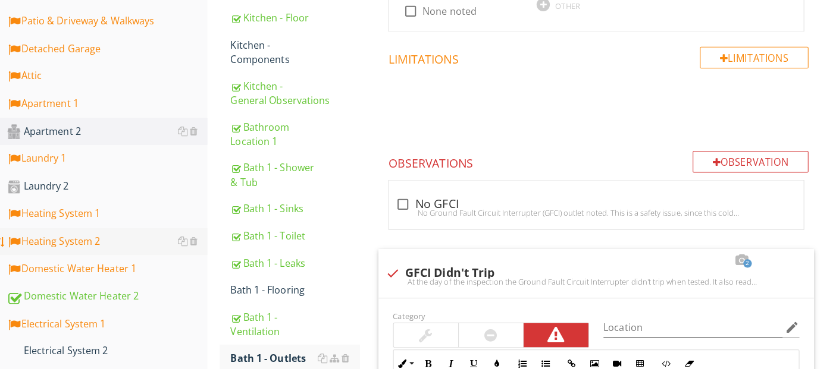
click at [70, 239] on div "Heating System 2" at bounding box center [110, 243] width 198 height 15
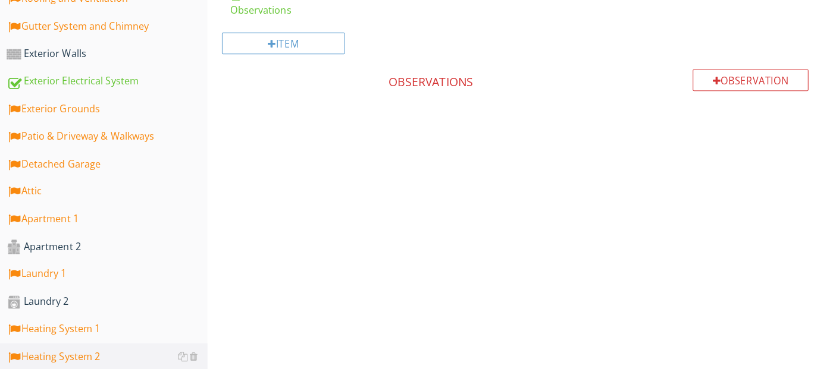
scroll to position [156, 0]
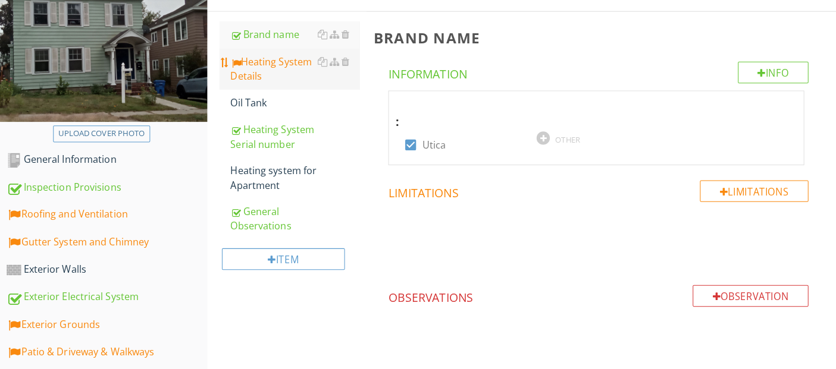
click at [264, 63] on div "Heating System Details" at bounding box center [294, 68] width 127 height 29
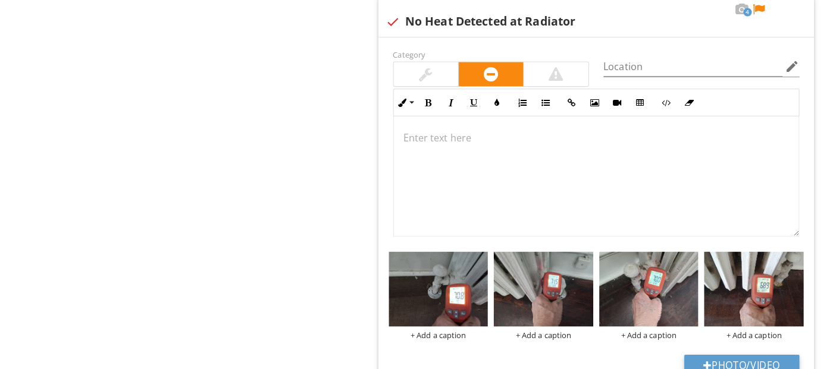
scroll to position [2827, 0]
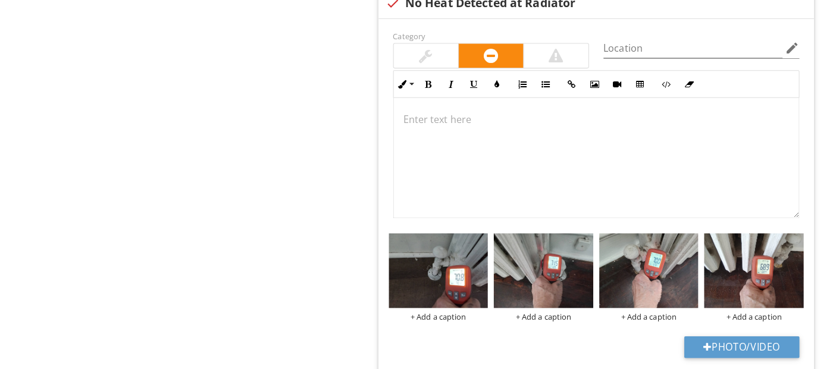
click at [402, 123] on p at bounding box center [592, 123] width 381 height 14
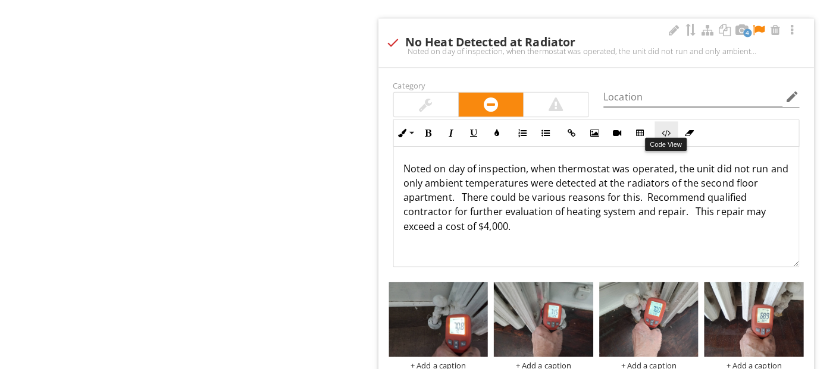
scroll to position [2710, 0]
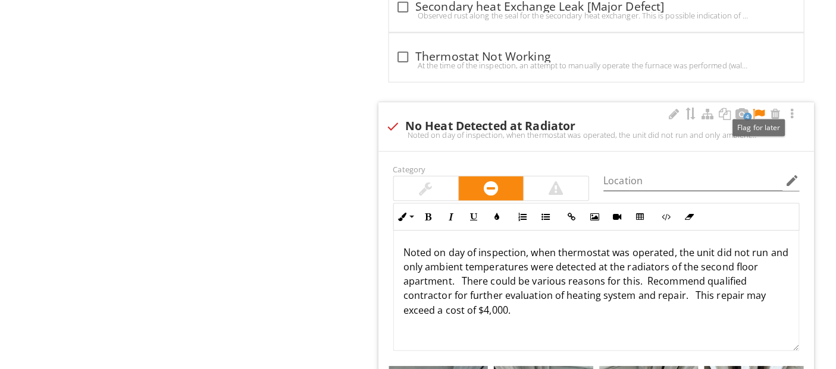
click at [754, 106] on div at bounding box center [752, 112] width 14 height 12
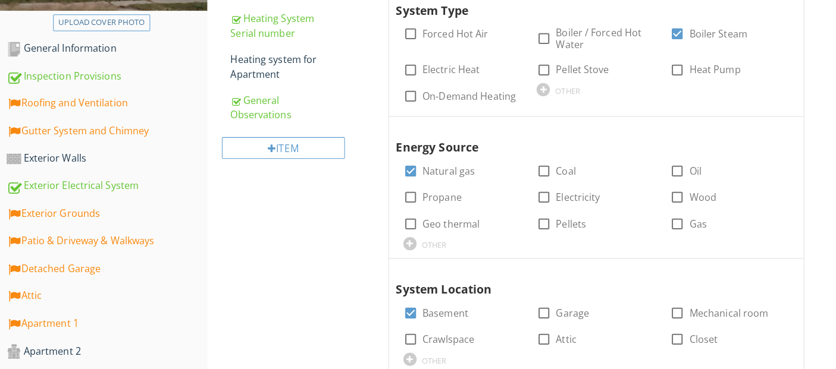
scroll to position [161, 0]
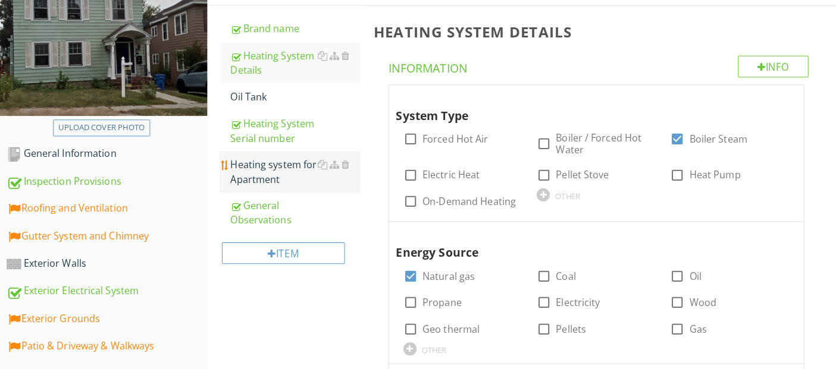
click at [280, 160] on div "Heating system for Apartment" at bounding box center [294, 170] width 127 height 29
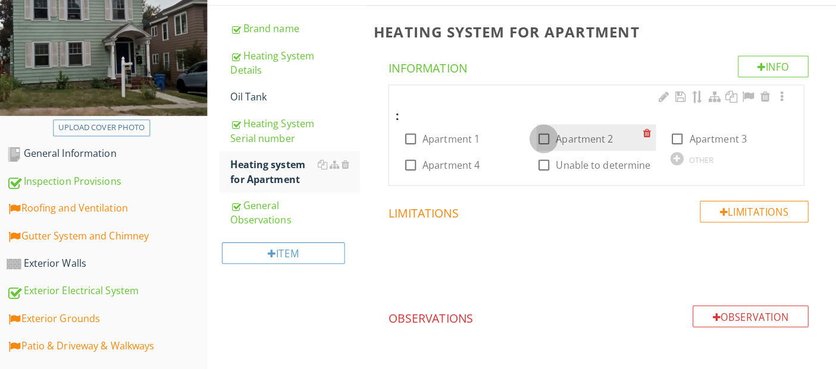
click at [539, 138] on div at bounding box center [541, 137] width 20 height 20
checkbox input "true"
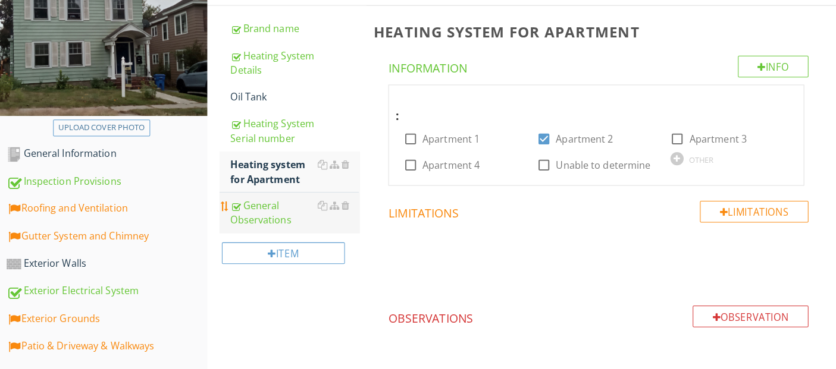
click at [262, 202] on div "General Observations" at bounding box center [294, 210] width 127 height 29
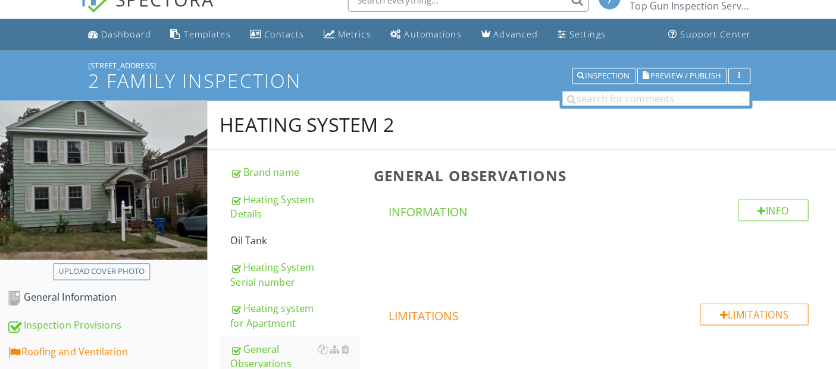
scroll to position [60, 0]
